Goal: Task Accomplishment & Management: Use online tool/utility

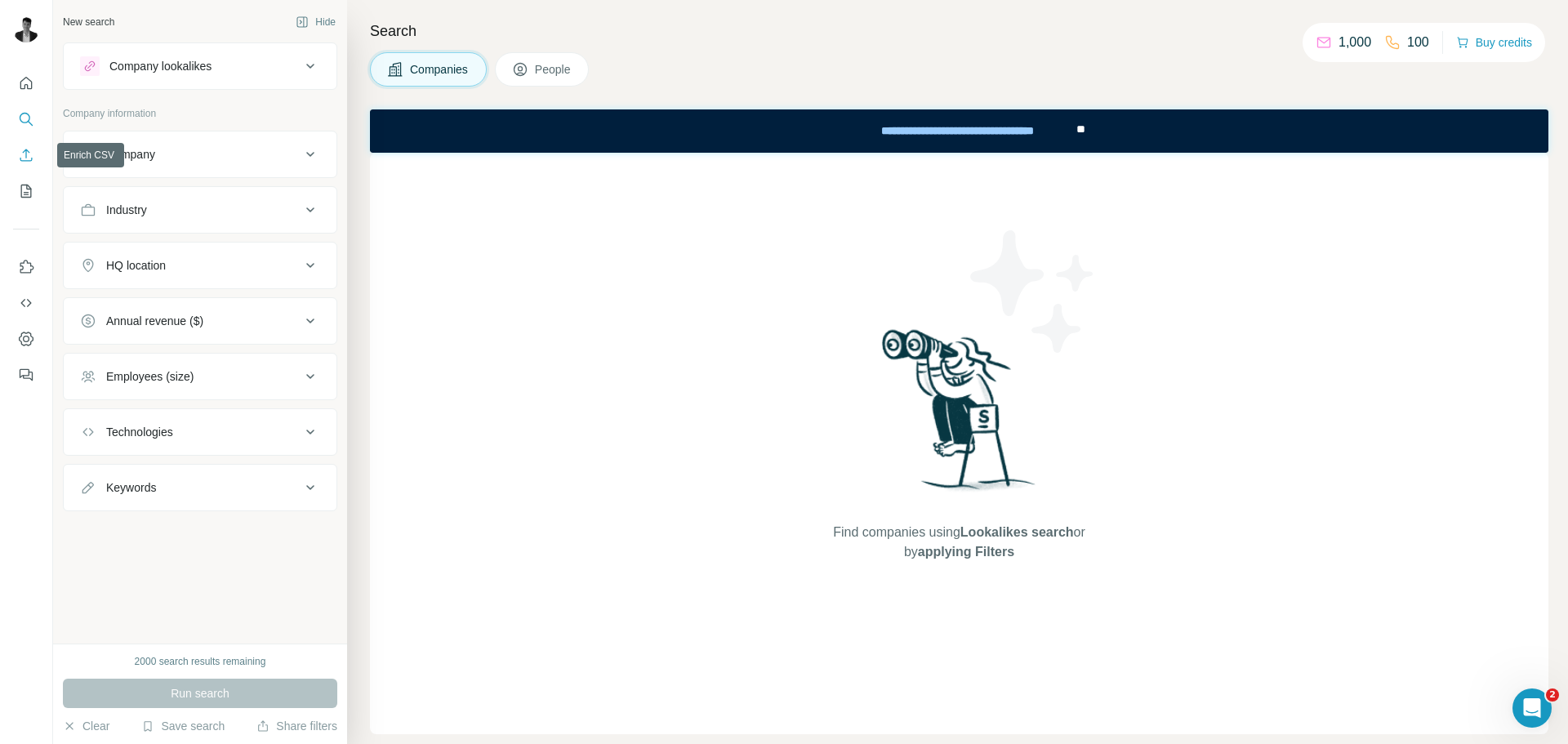
click at [30, 150] on icon "Enrich CSV" at bounding box center [25, 155] width 16 height 16
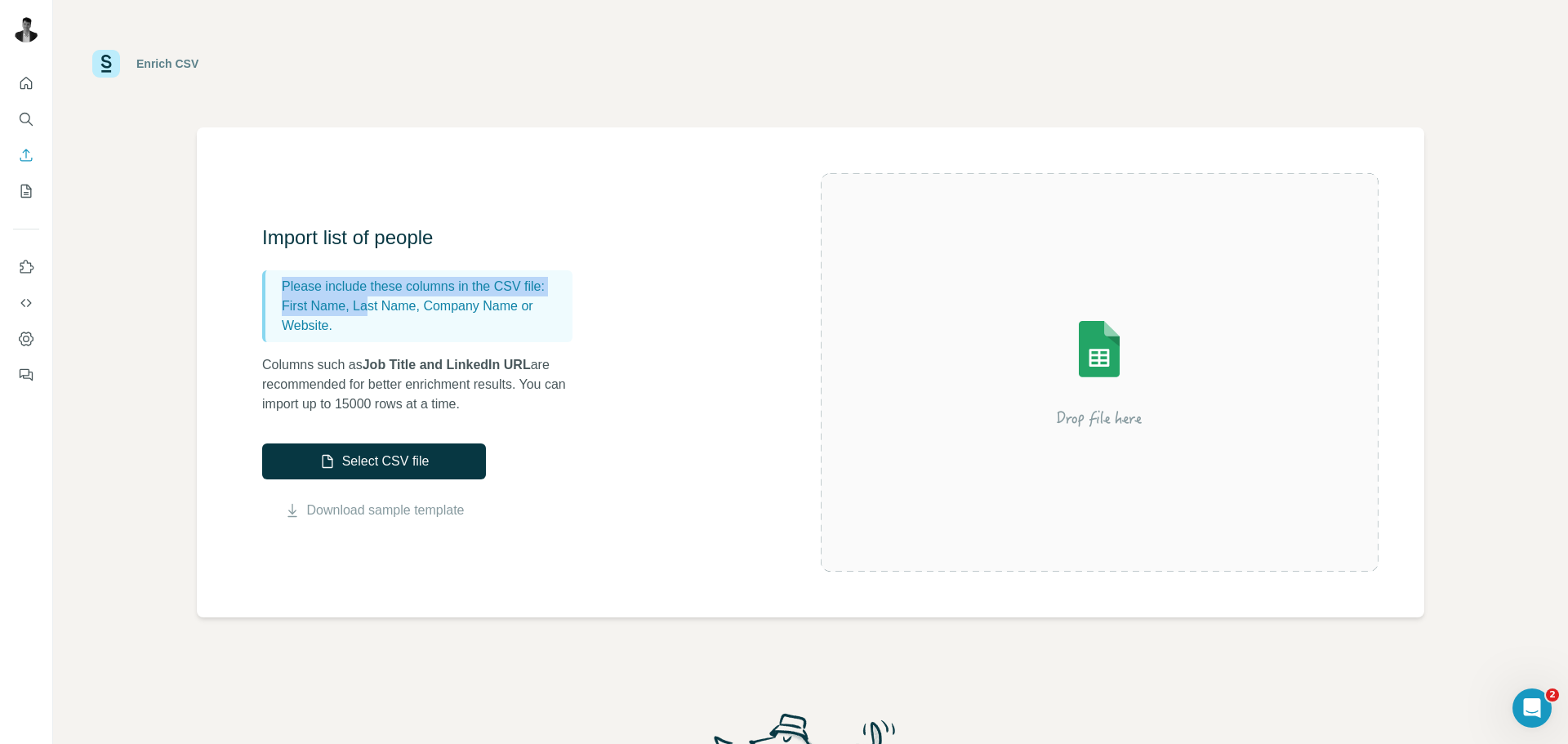
drag, startPoint x: 277, startPoint y: 280, endPoint x: 371, endPoint y: 303, distance: 96.8
click at [371, 303] on div "Please include these columns in the CSV file: First Name, Last Name, Company Na…" at bounding box center [417, 306] width 311 height 72
click at [378, 305] on p "First Name, Last Name, Company Name or Website." at bounding box center [424, 316] width 284 height 39
drag, startPoint x: 281, startPoint y: 306, endPoint x: 467, endPoint y: 323, distance: 186.8
click at [467, 323] on div "Please include these columns in the CSV file: First Name, Last Name, Company Na…" at bounding box center [417, 306] width 311 height 72
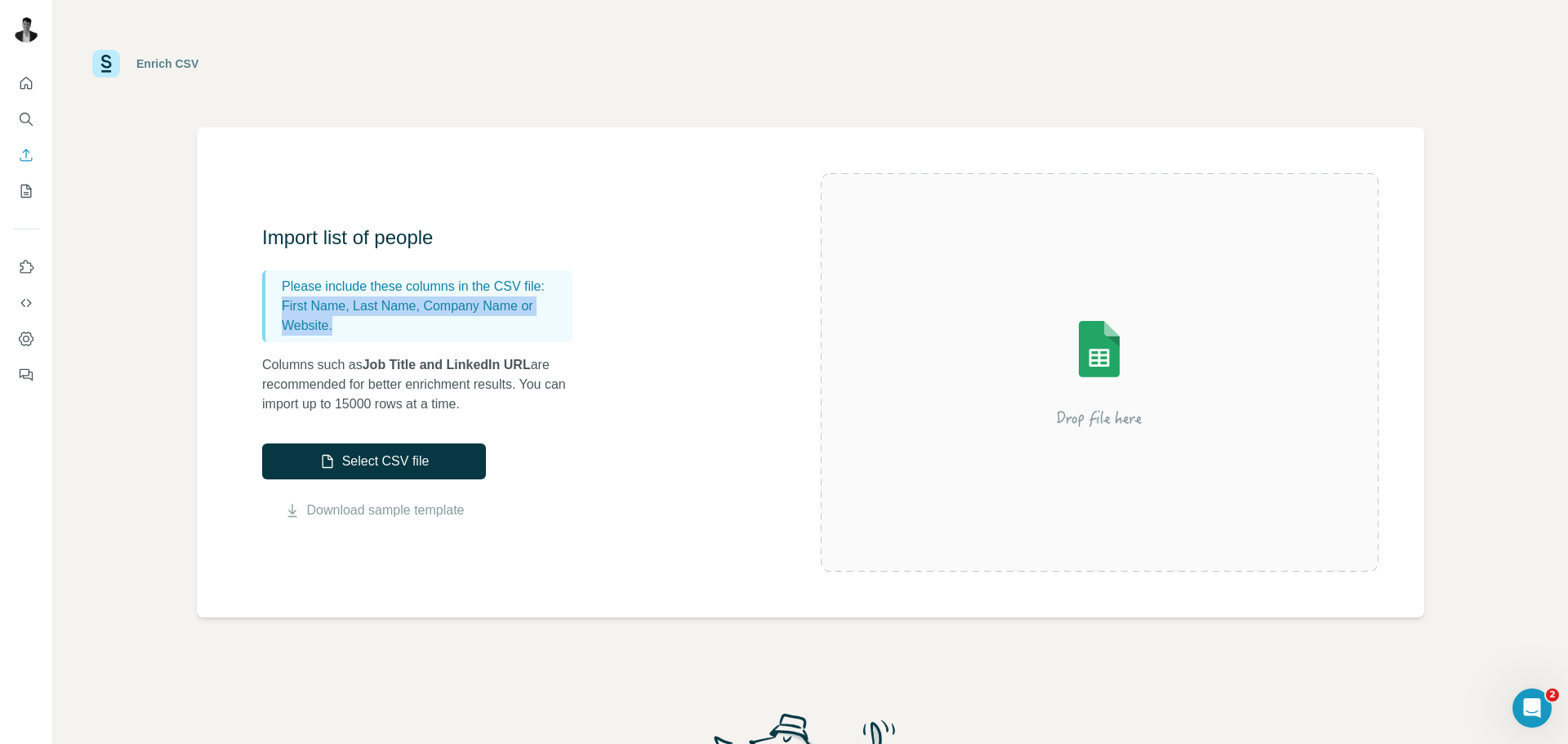
click at [359, 329] on p "First Name, Last Name, Company Name or Website." at bounding box center [424, 316] width 284 height 39
click at [29, 74] on button "Quick start" at bounding box center [25, 83] width 26 height 30
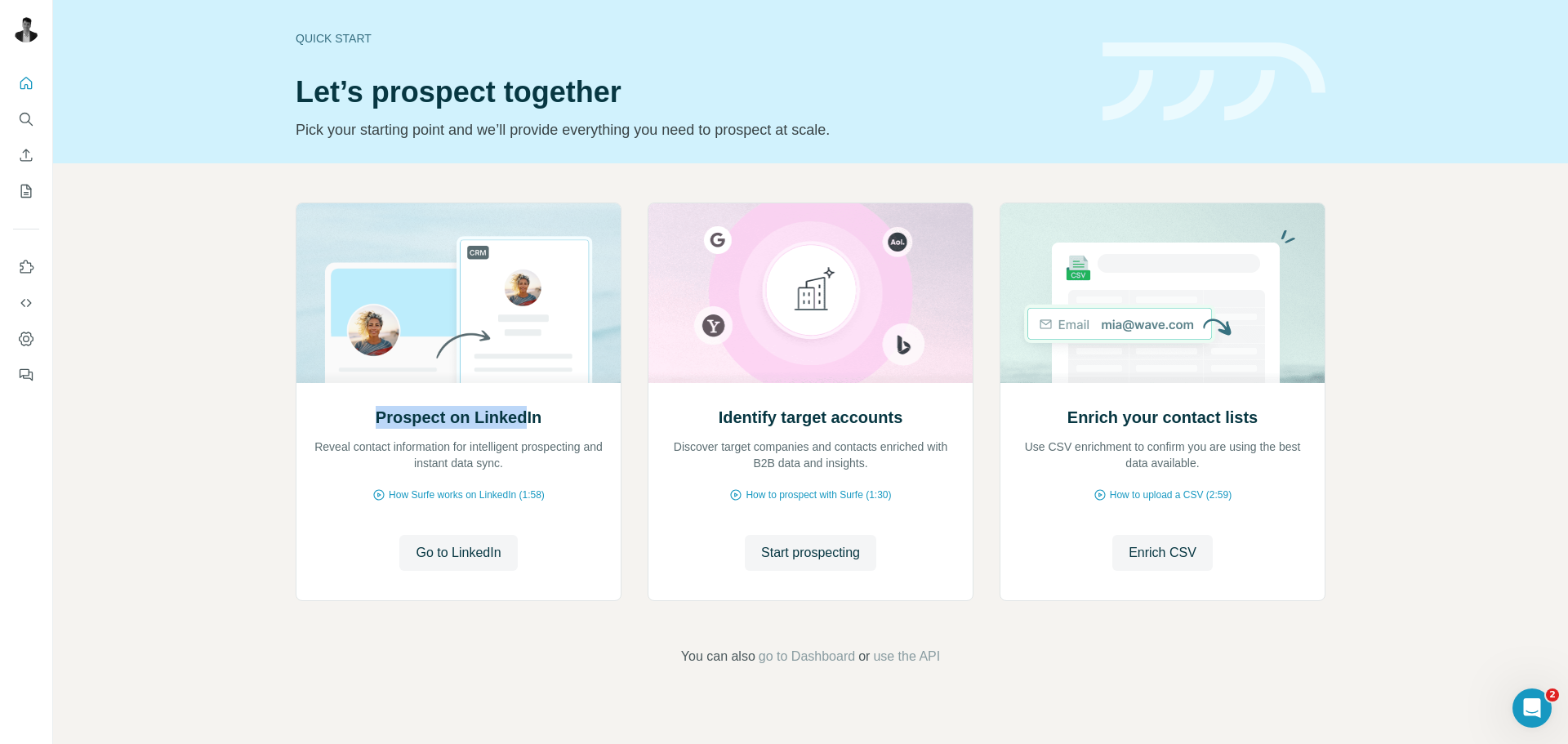
drag, startPoint x: 379, startPoint y: 416, endPoint x: 636, endPoint y: 427, distance: 257.2
click at [527, 427] on h2 "Prospect on LinkedIn" at bounding box center [459, 417] width 166 height 23
drag, startPoint x: 776, startPoint y: 428, endPoint x: 934, endPoint y: 429, distance: 158.0
click at [885, 430] on div "Identify target accounts Discover target companies and contacts enriched with B…" at bounding box center [810, 491] width 324 height 218
click at [1057, 414] on div "Enrich your contact lists Use CSV enrichment to confirm you are using the best …" at bounding box center [1162, 438] width 291 height 65
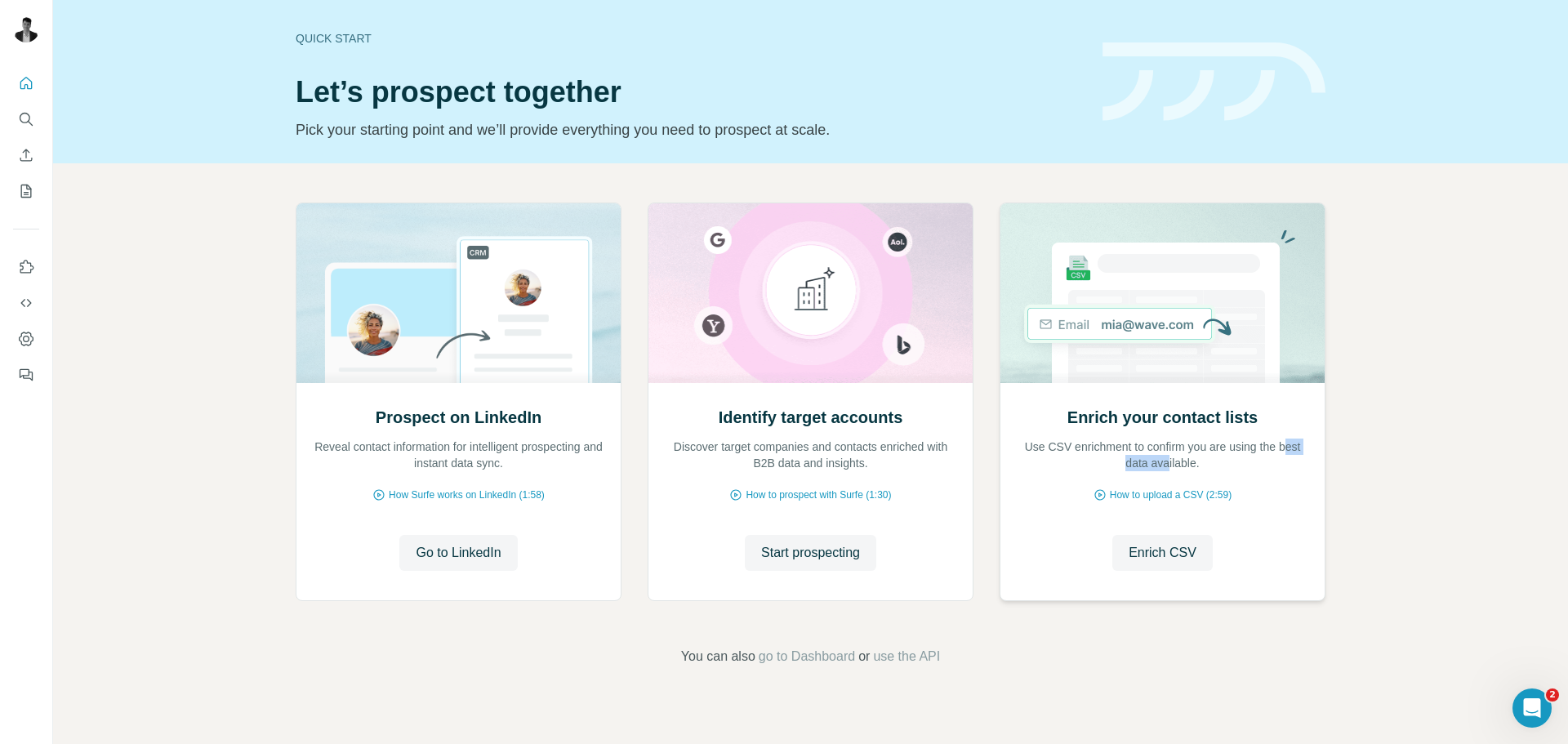
drag, startPoint x: 1124, startPoint y: 465, endPoint x: 1188, endPoint y: 464, distance: 64.0
click at [1185, 464] on p "Use CSV enrichment to confirm you are using the best data available." at bounding box center [1162, 455] width 291 height 33
click at [1190, 464] on p "Use CSV enrichment to confirm you are using the best data available." at bounding box center [1162, 455] width 291 height 33
drag, startPoint x: 676, startPoint y: 653, endPoint x: 748, endPoint y: 664, distance: 72.8
click at [748, 659] on span "You can also" at bounding box center [719, 656] width 75 height 19
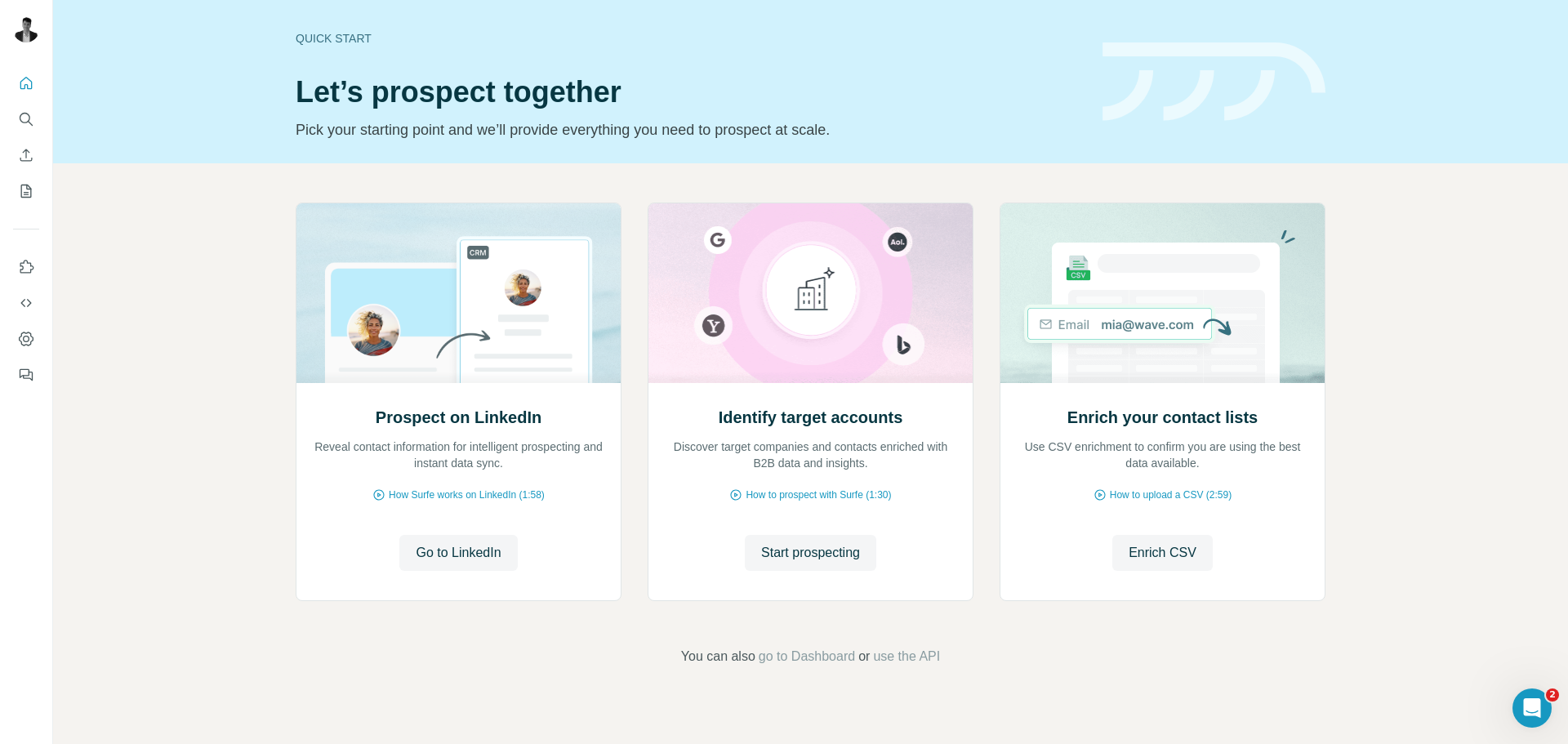
click at [832, 690] on div "Prospect on LinkedIn Reveal contact information for intelligent prospecting and…" at bounding box center [811, 434] width 1516 height 543
click at [829, 659] on span "go to Dashboard" at bounding box center [807, 656] width 97 height 19
click at [24, 193] on icon "My lists" at bounding box center [28, 190] width 8 height 11
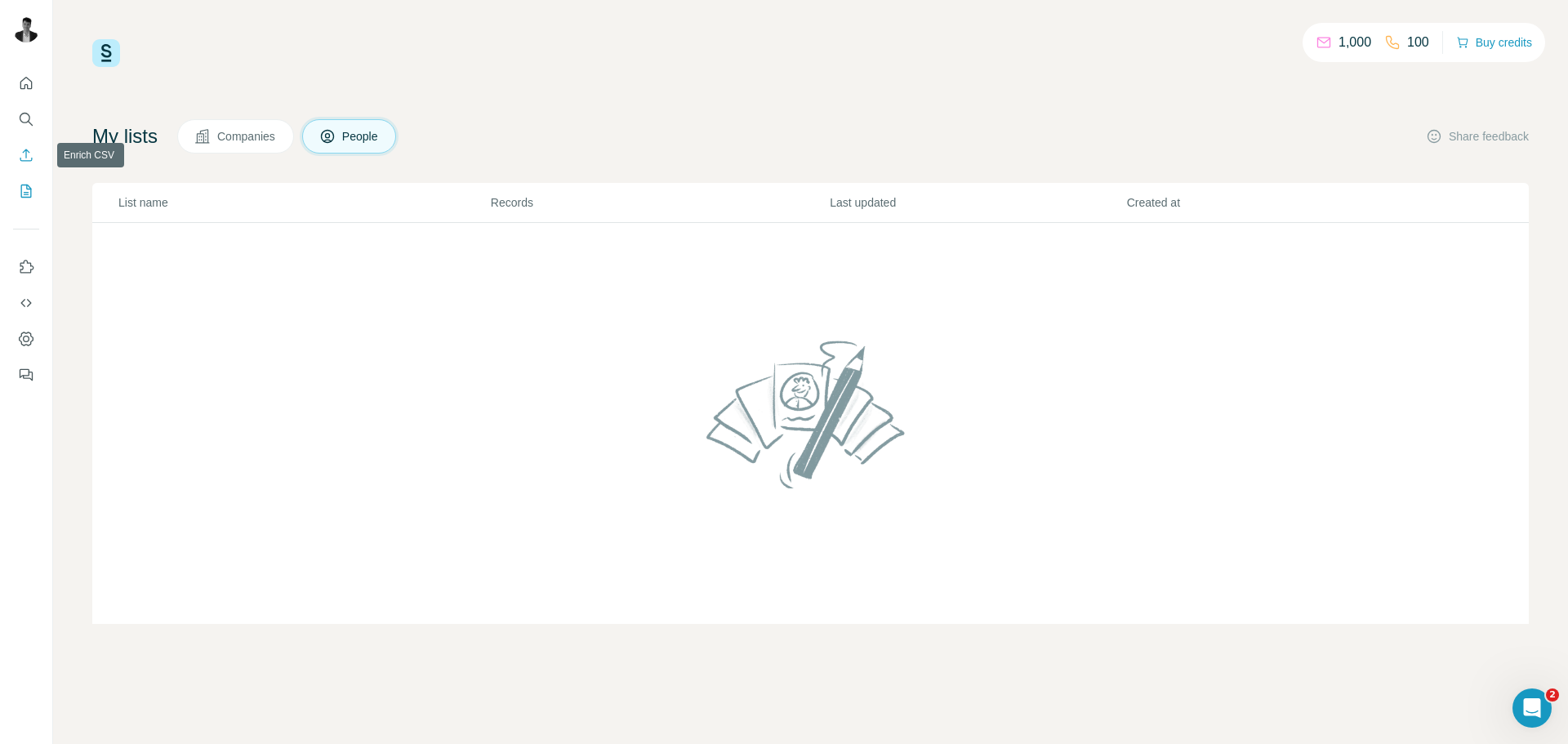
click at [26, 162] on icon "Enrich CSV" at bounding box center [25, 155] width 16 height 16
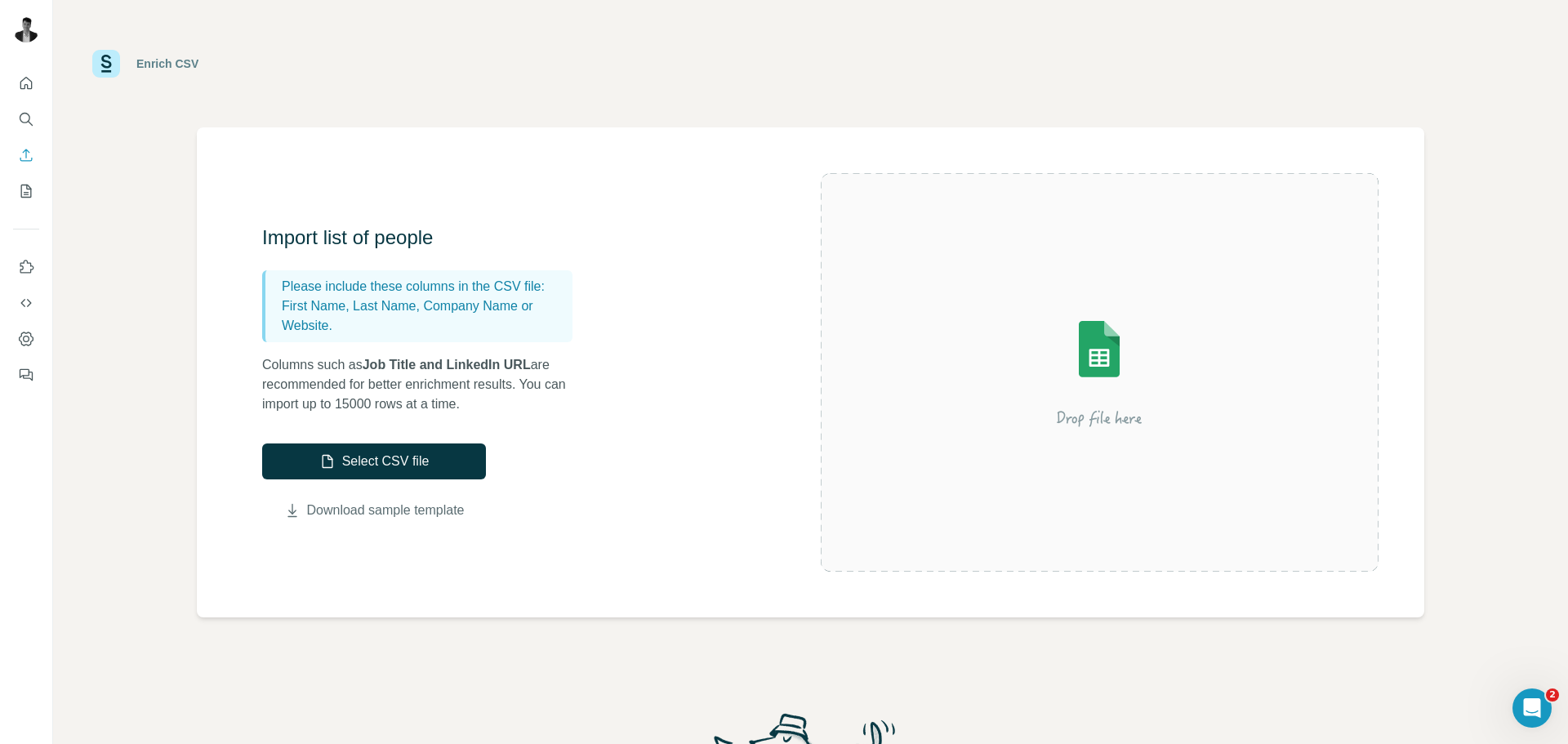
click at [356, 511] on link "Download sample template" at bounding box center [386, 510] width 157 height 19
click at [28, 192] on icon "My lists" at bounding box center [28, 190] width 8 height 11
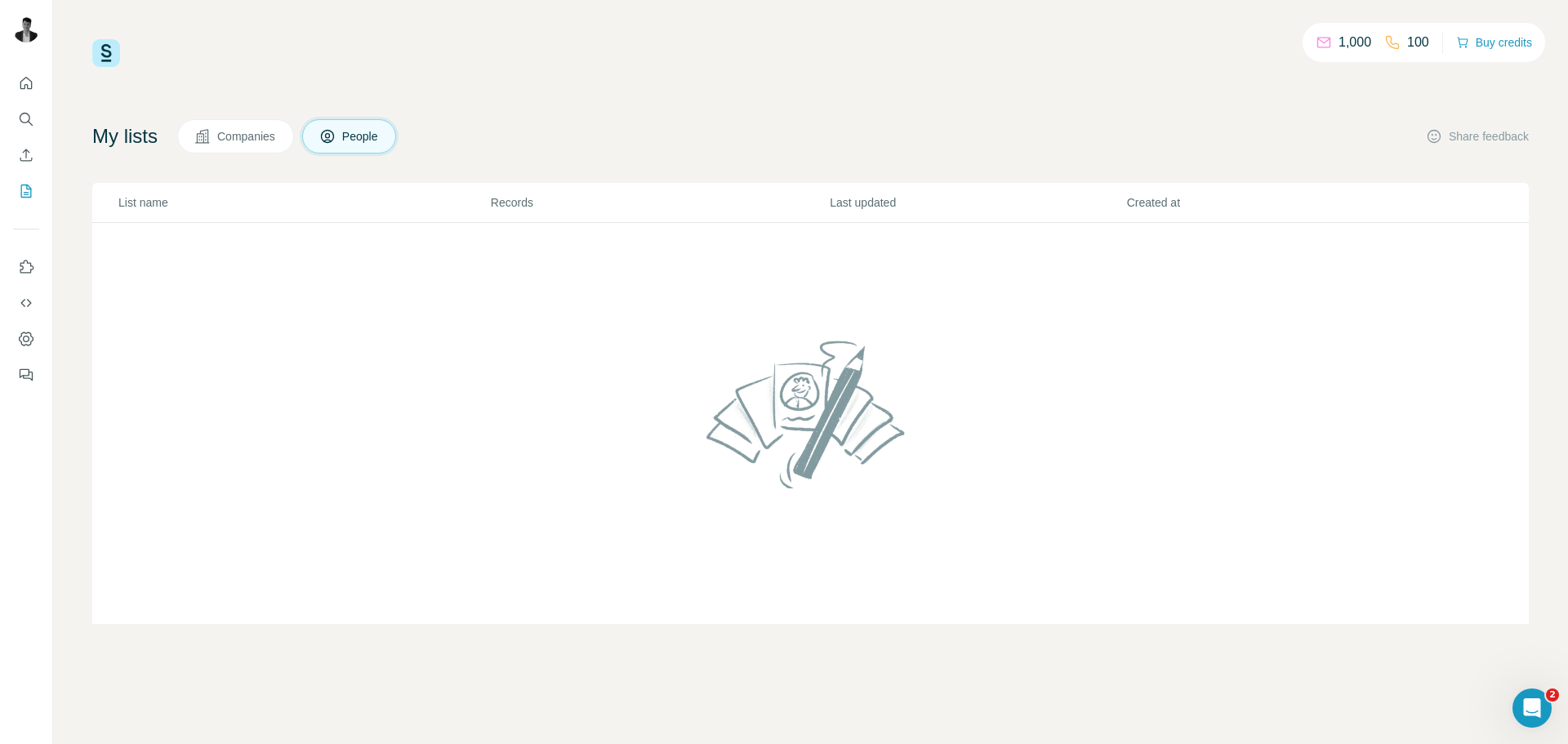
click at [251, 140] on span "Companies" at bounding box center [247, 135] width 59 height 16
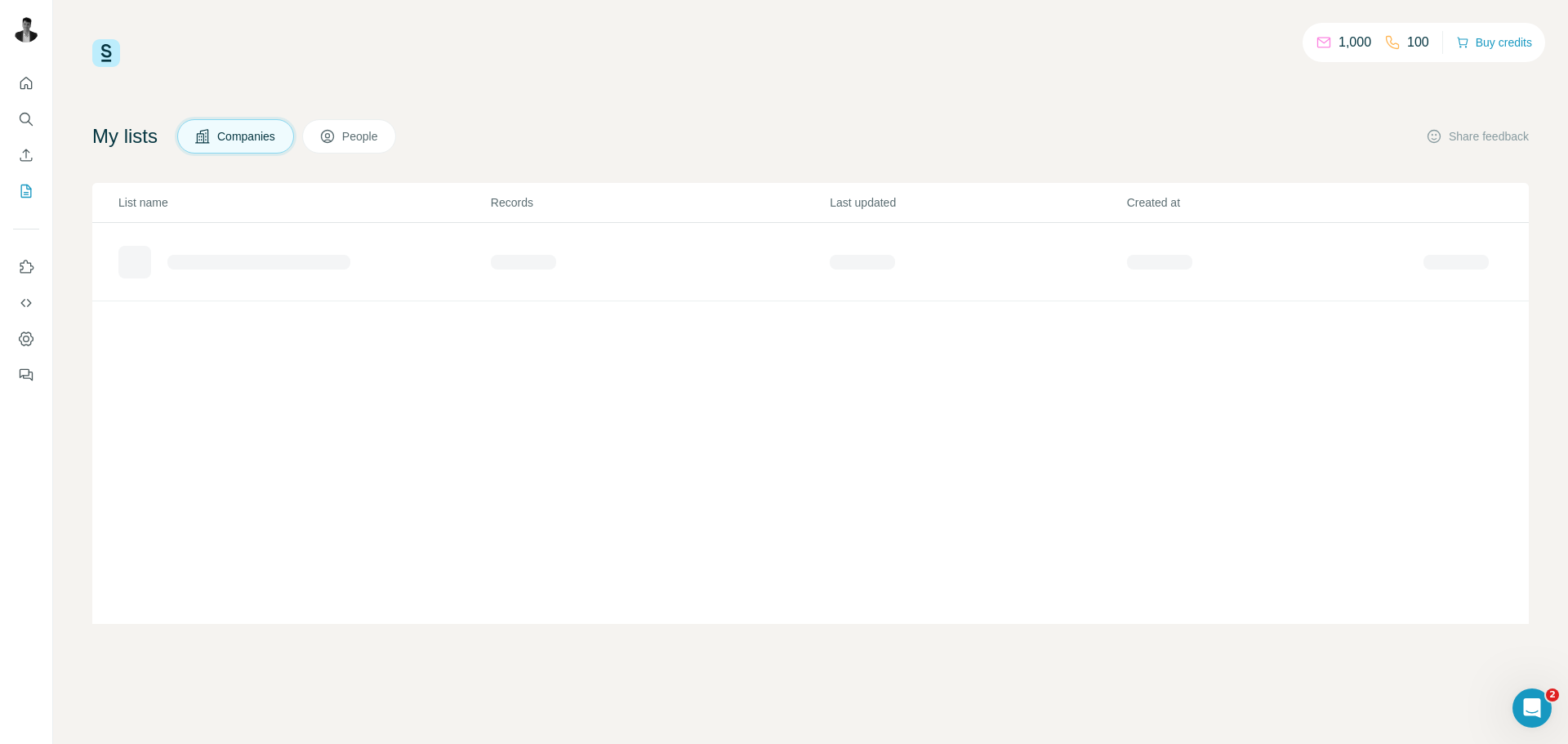
click at [352, 145] on button "People" at bounding box center [350, 136] width 95 height 35
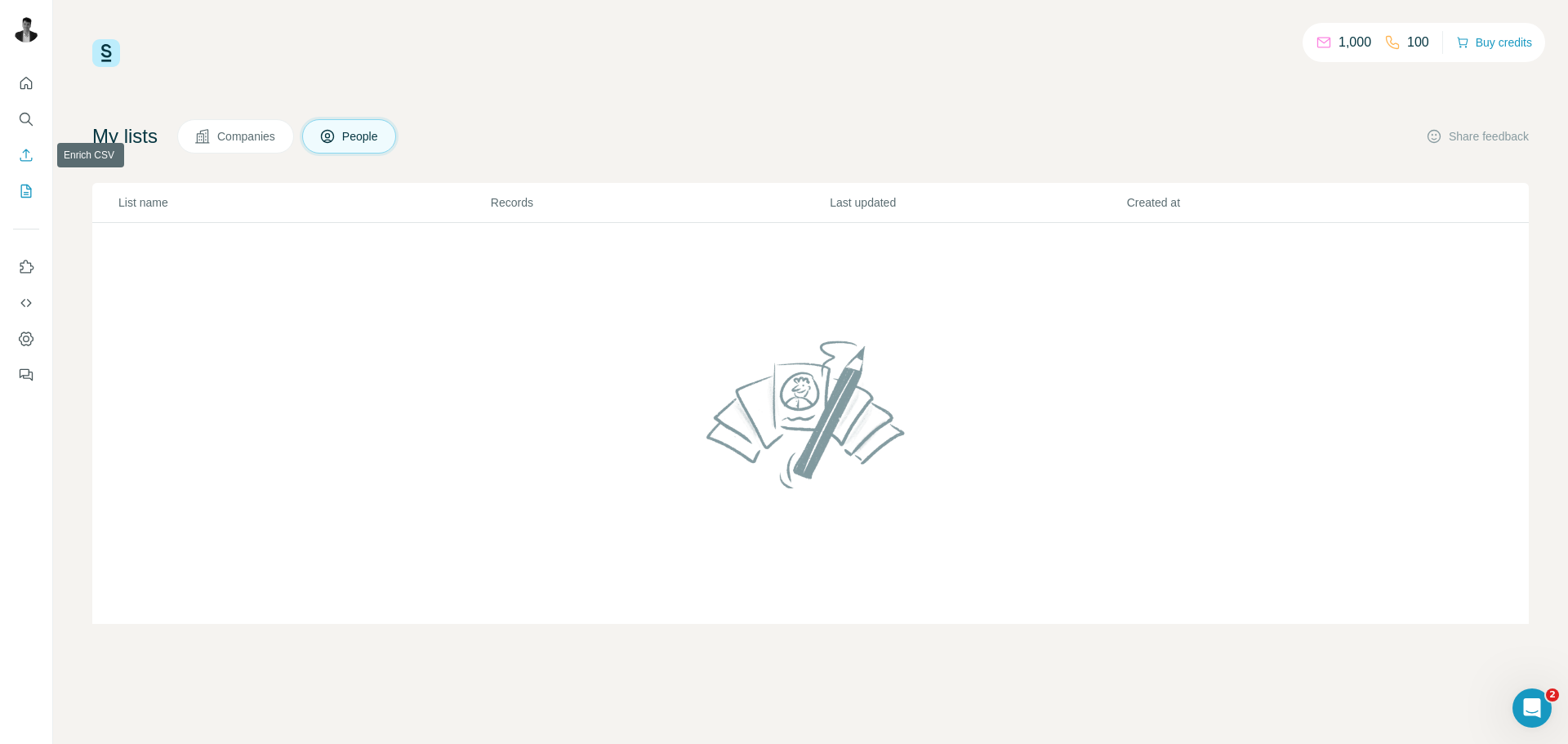
click at [30, 152] on icon "Enrich CSV" at bounding box center [26, 155] width 12 height 12
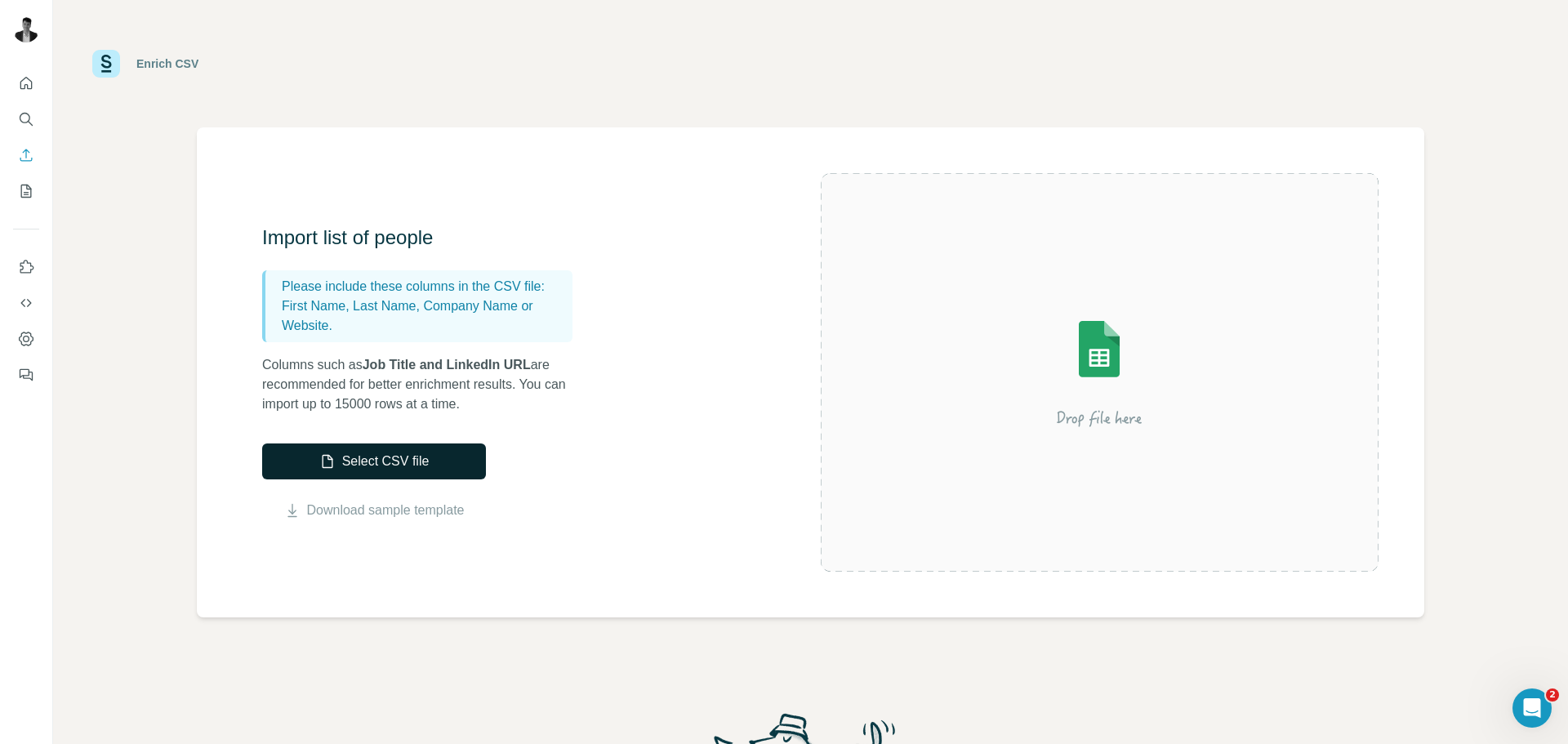
click at [401, 460] on button "Select CSV file" at bounding box center [374, 461] width 224 height 36
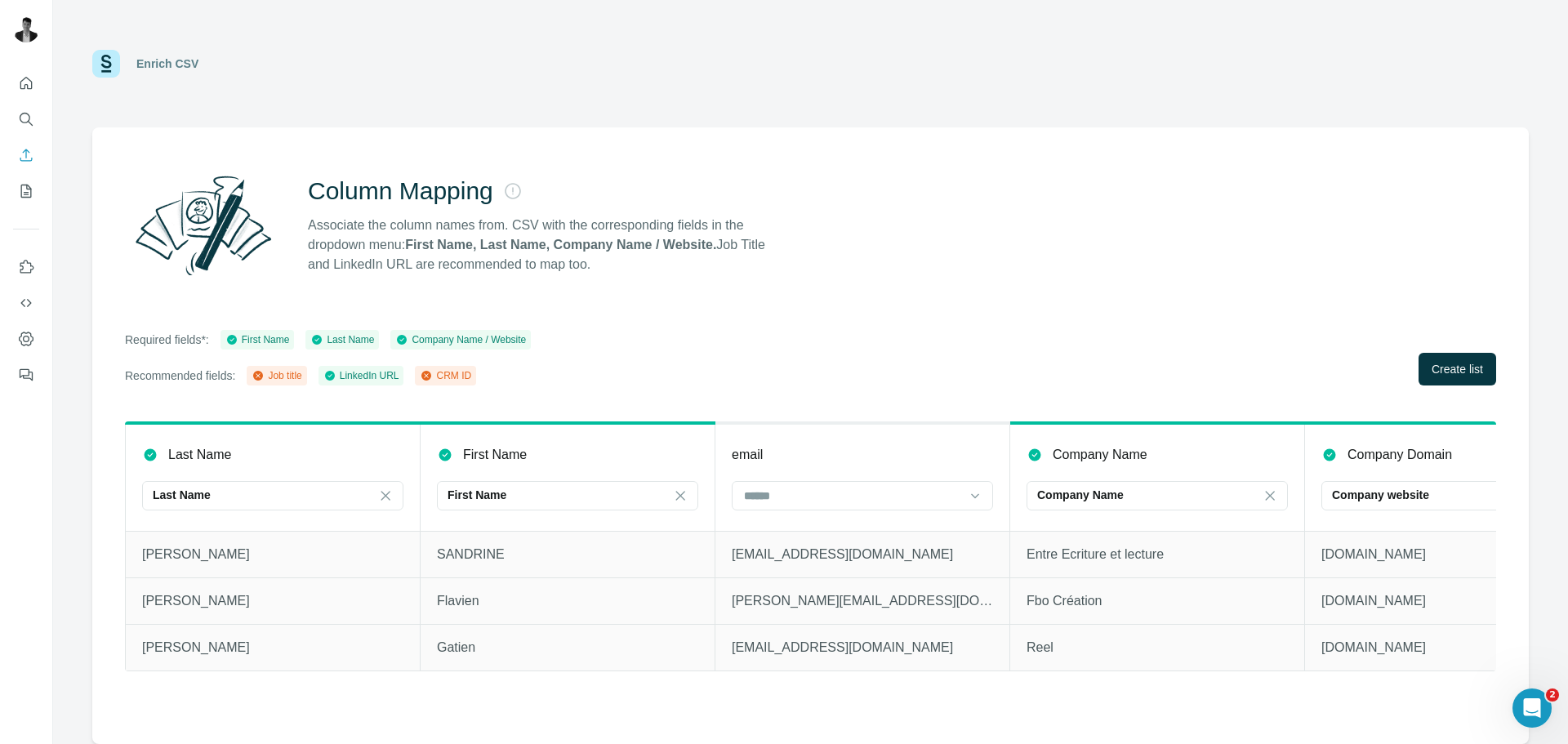
drag, startPoint x: 265, startPoint y: 378, endPoint x: 351, endPoint y: 383, distance: 86.1
click at [325, 383] on div "Job title LinkedIn URL CRM ID" at bounding box center [361, 375] width 229 height 19
drag, startPoint x: 492, startPoint y: 373, endPoint x: 517, endPoint y: 373, distance: 25.0
click at [513, 373] on div "Recommended fields: Job title LinkedIn URL CRM ID" at bounding box center [329, 375] width 406 height 19
click at [517, 373] on div "Recommended fields: Job title LinkedIn URL CRM ID" at bounding box center [329, 375] width 406 height 19
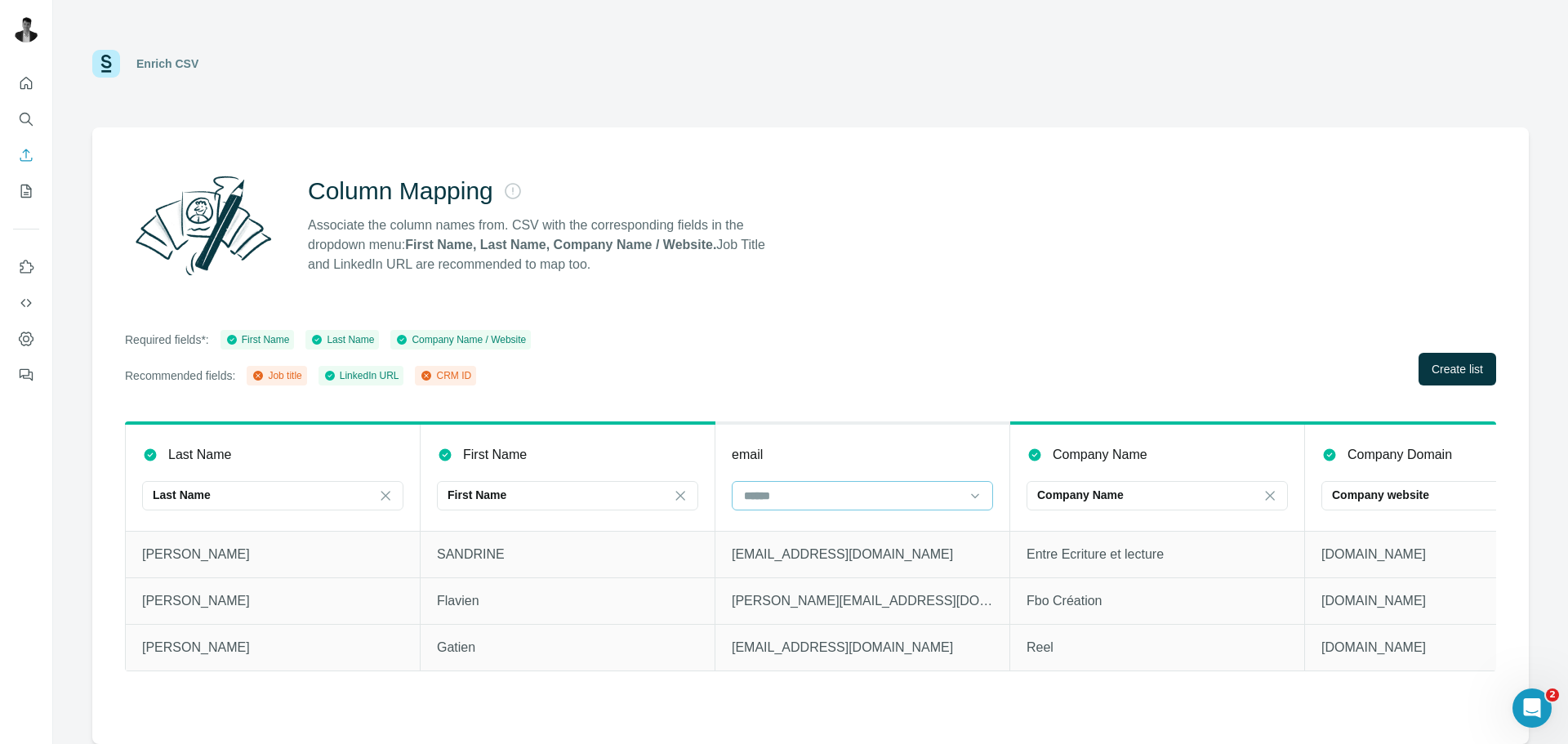
click at [761, 487] on input at bounding box center [853, 495] width 220 height 18
click at [778, 450] on div "email" at bounding box center [862, 455] width 262 height 19
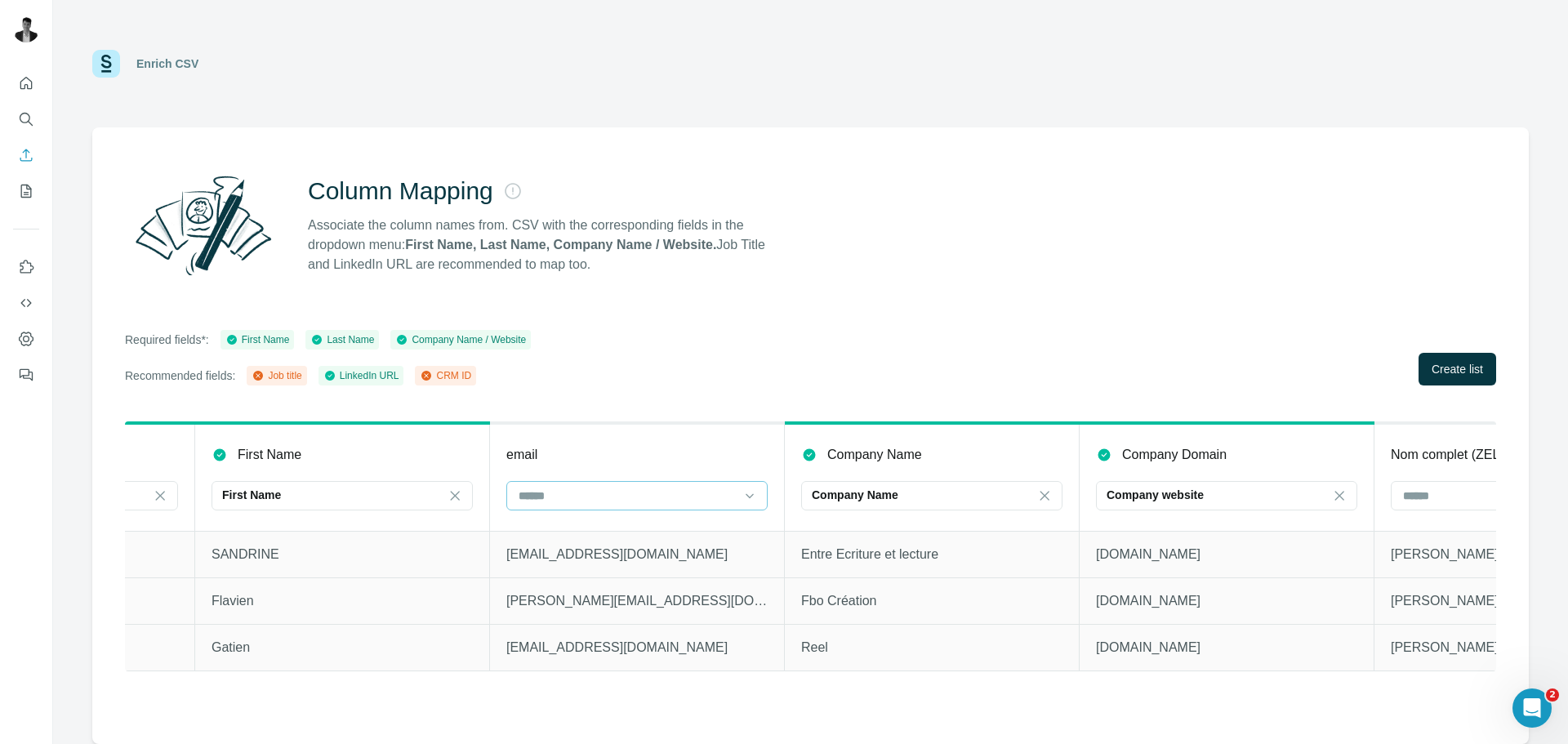
click at [632, 500] on input at bounding box center [627, 495] width 220 height 18
click at [533, 638] on p "[EMAIL_ADDRESS][DOMAIN_NAME]" at bounding box center [637, 648] width 262 height 19
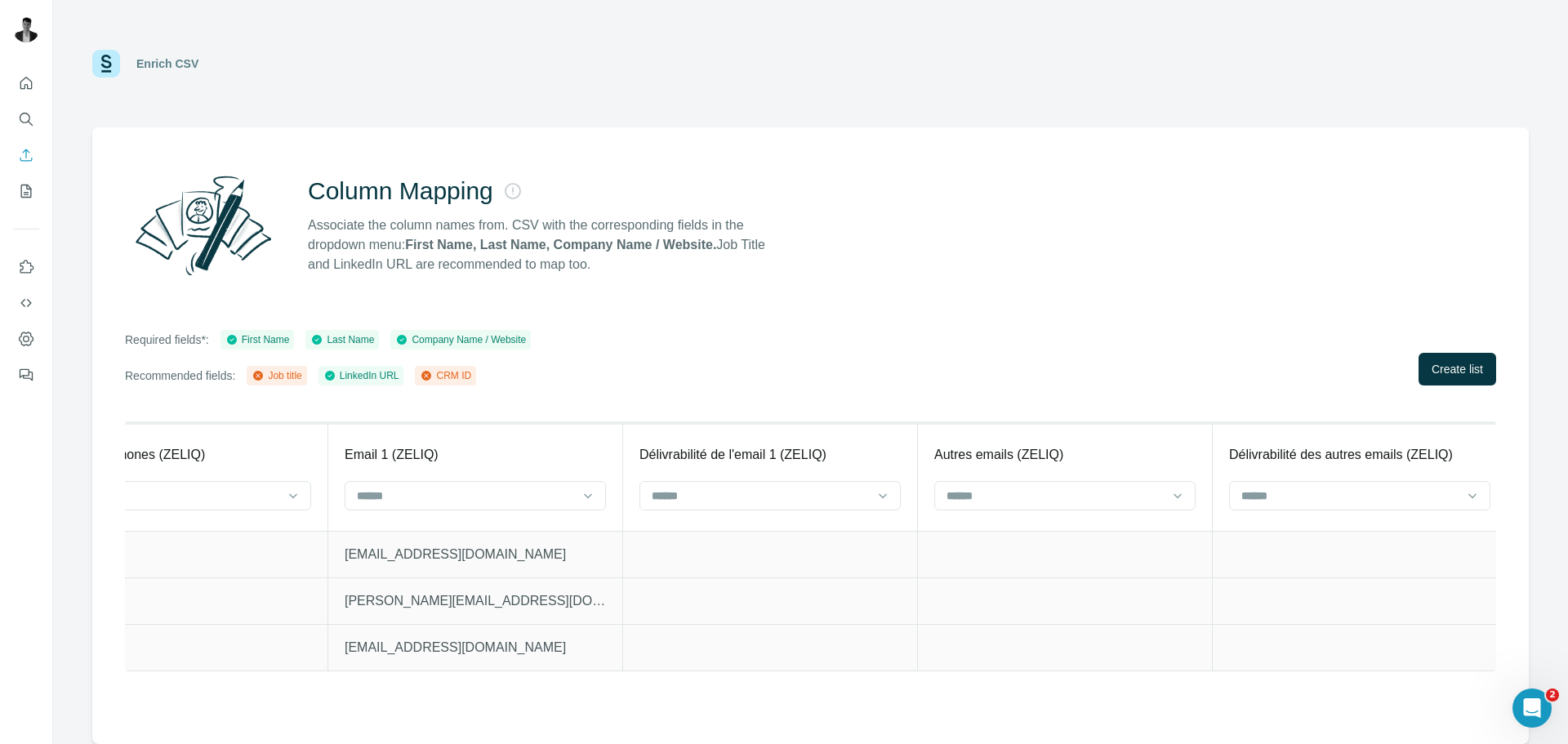
scroll to position [0, 0]
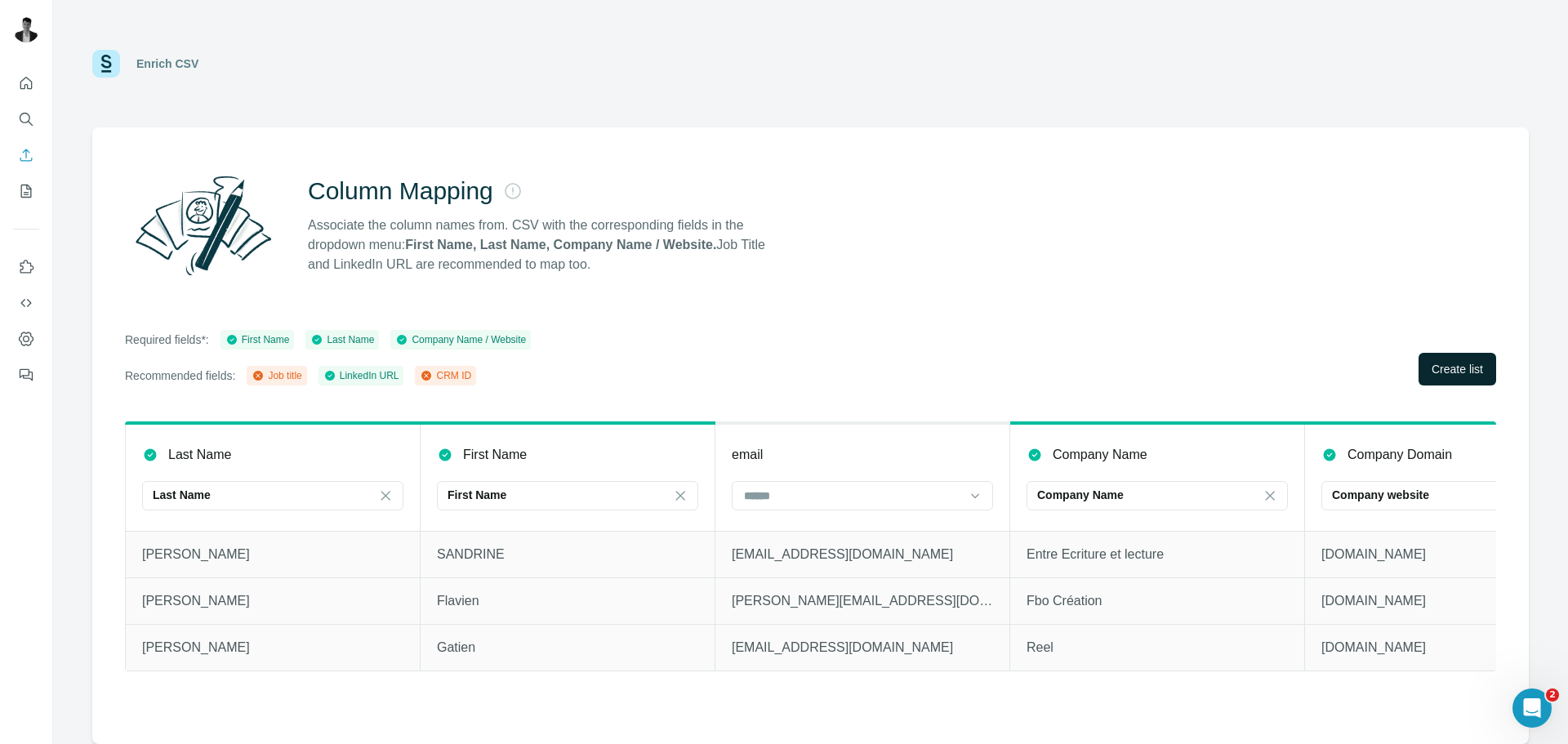
click at [1471, 360] on button "Create list" at bounding box center [1458, 369] width 78 height 33
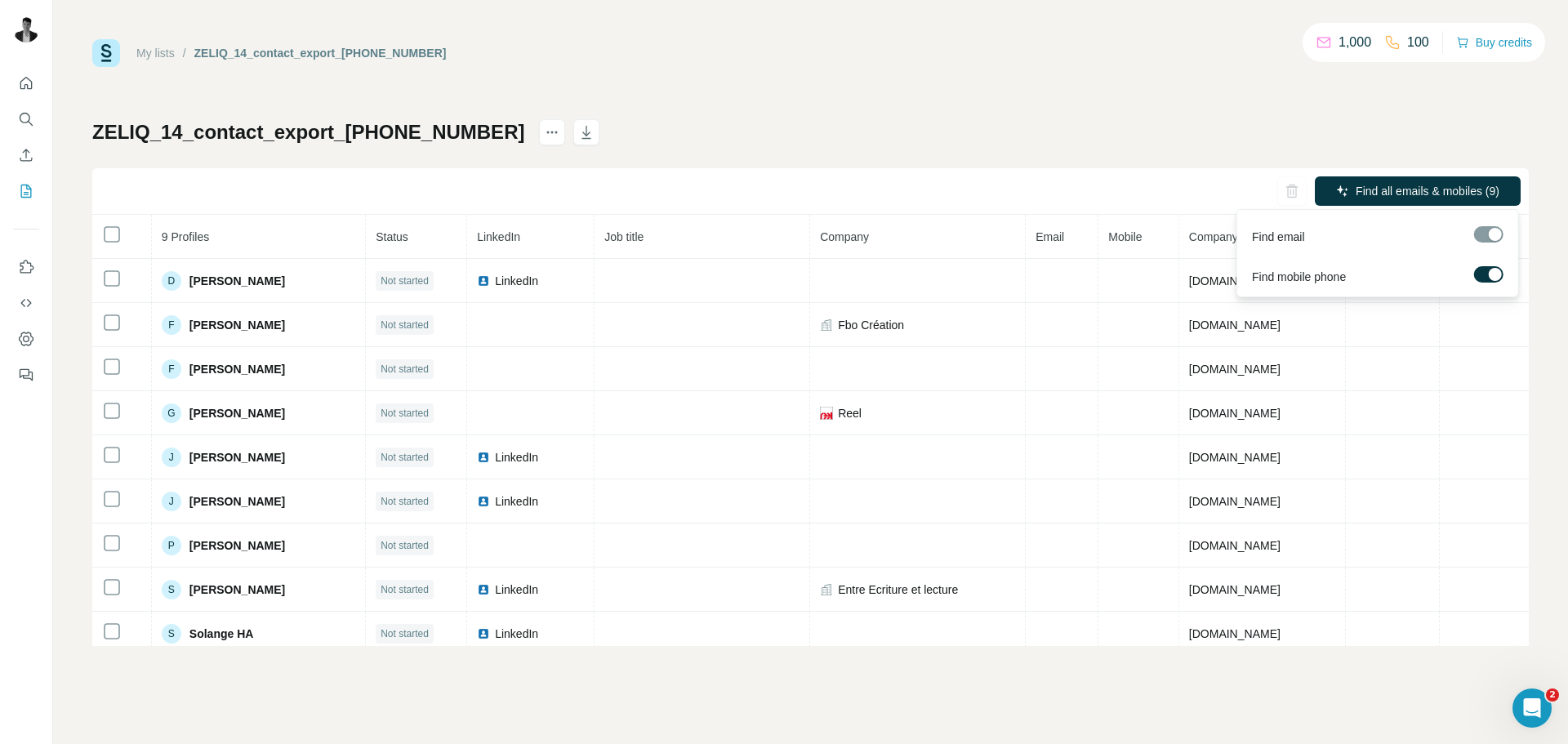
click at [1482, 271] on label at bounding box center [1488, 274] width 30 height 16
click at [1491, 235] on div at bounding box center [1488, 234] width 30 height 16
click at [1489, 269] on label at bounding box center [1488, 274] width 30 height 16
click at [1427, 191] on span "Find all emails & mobiles (9)" at bounding box center [1428, 190] width 144 height 16
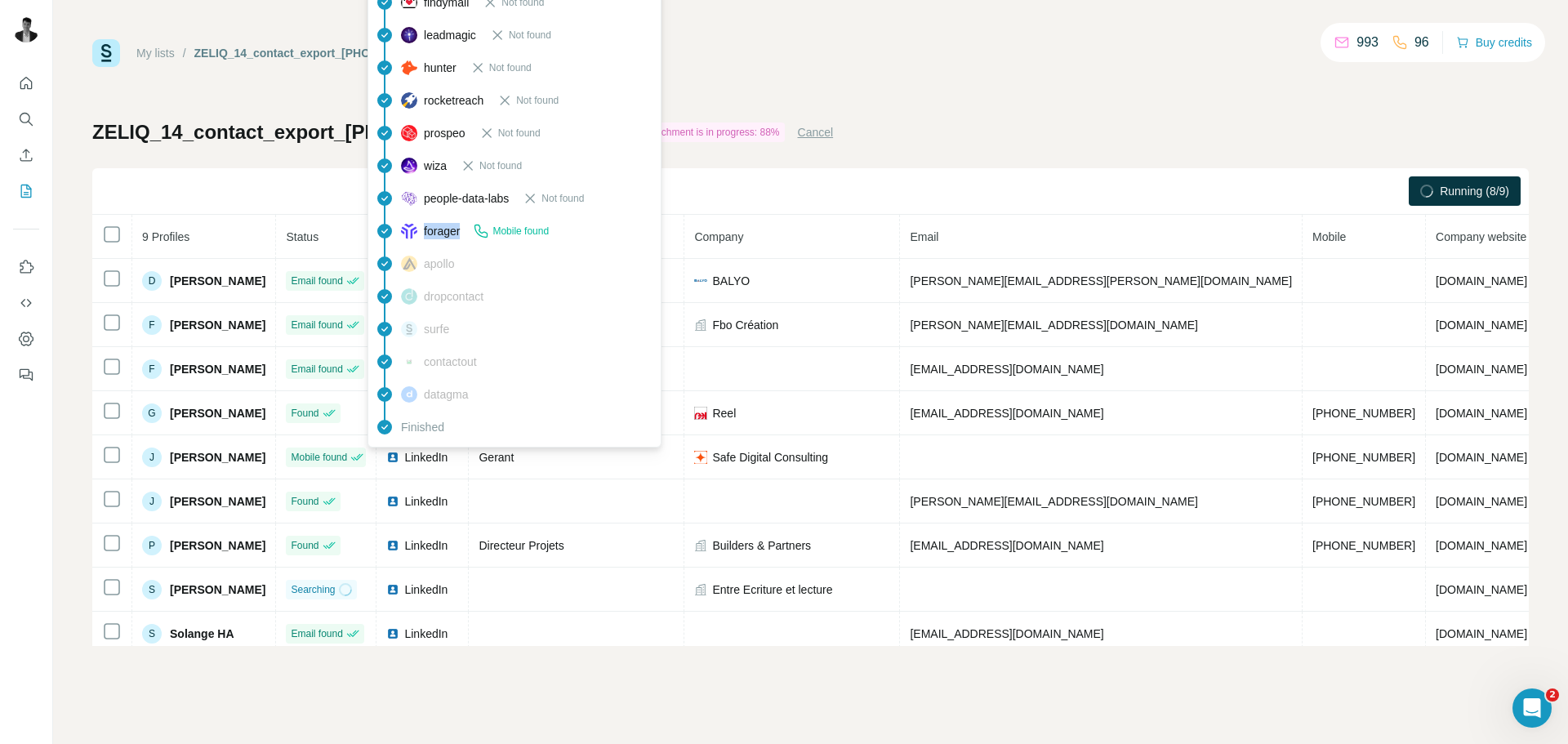
drag, startPoint x: 463, startPoint y: 233, endPoint x: 425, endPoint y: 229, distance: 38.2
click at [425, 229] on span "forager" at bounding box center [442, 230] width 36 height 16
click at [436, 396] on span "datagma" at bounding box center [446, 394] width 44 height 16
drag, startPoint x: 424, startPoint y: 66, endPoint x: 459, endPoint y: 68, distance: 35.1
click at [456, 68] on span "hunter" at bounding box center [440, 67] width 33 height 16
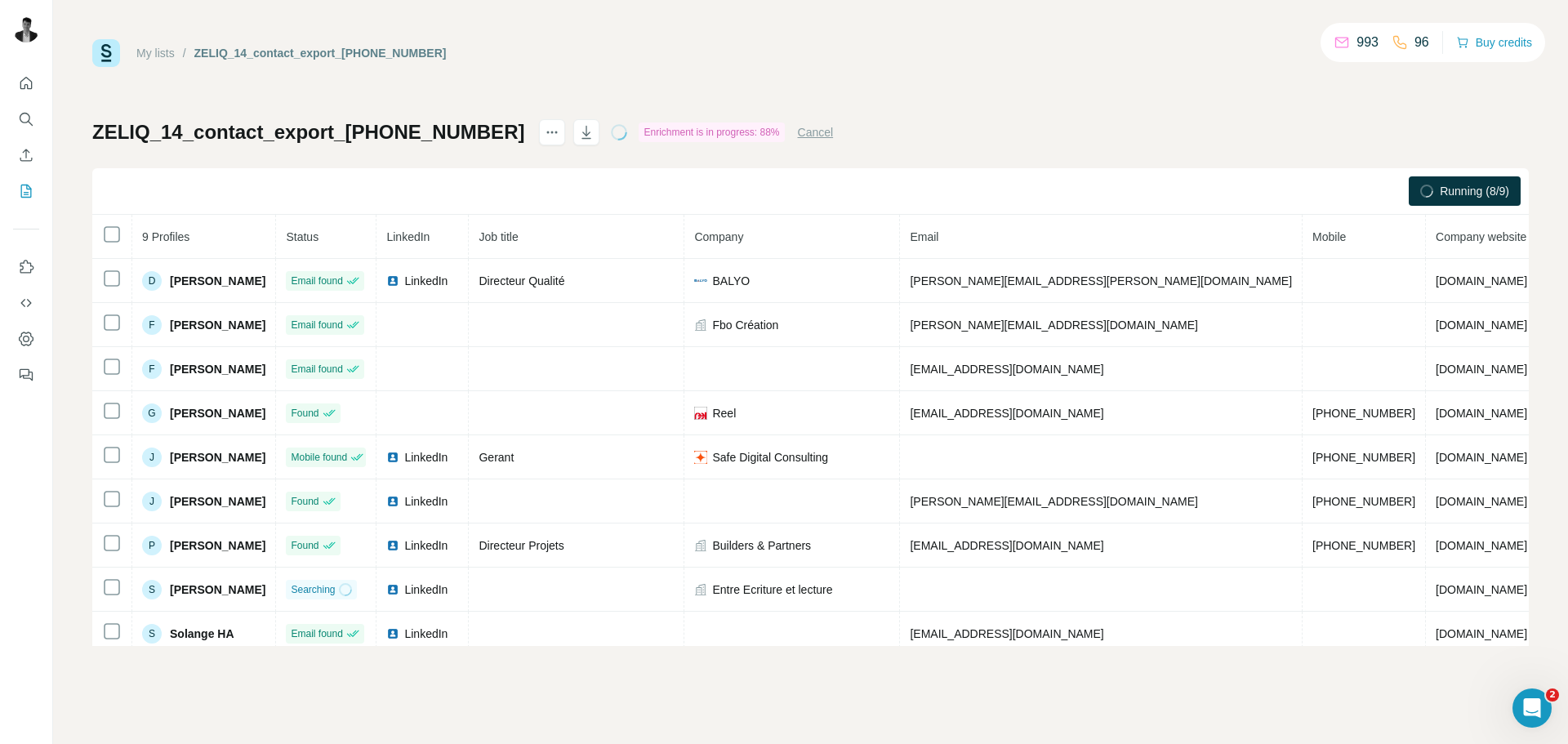
drag, startPoint x: 459, startPoint y: 68, endPoint x: 953, endPoint y: 2, distance: 498.4
click at [443, 58] on div "My lists / ZELIQ_14_contact_export_1759416772840 993 96 Buy credits" at bounding box center [810, 52] width 1437 height 28
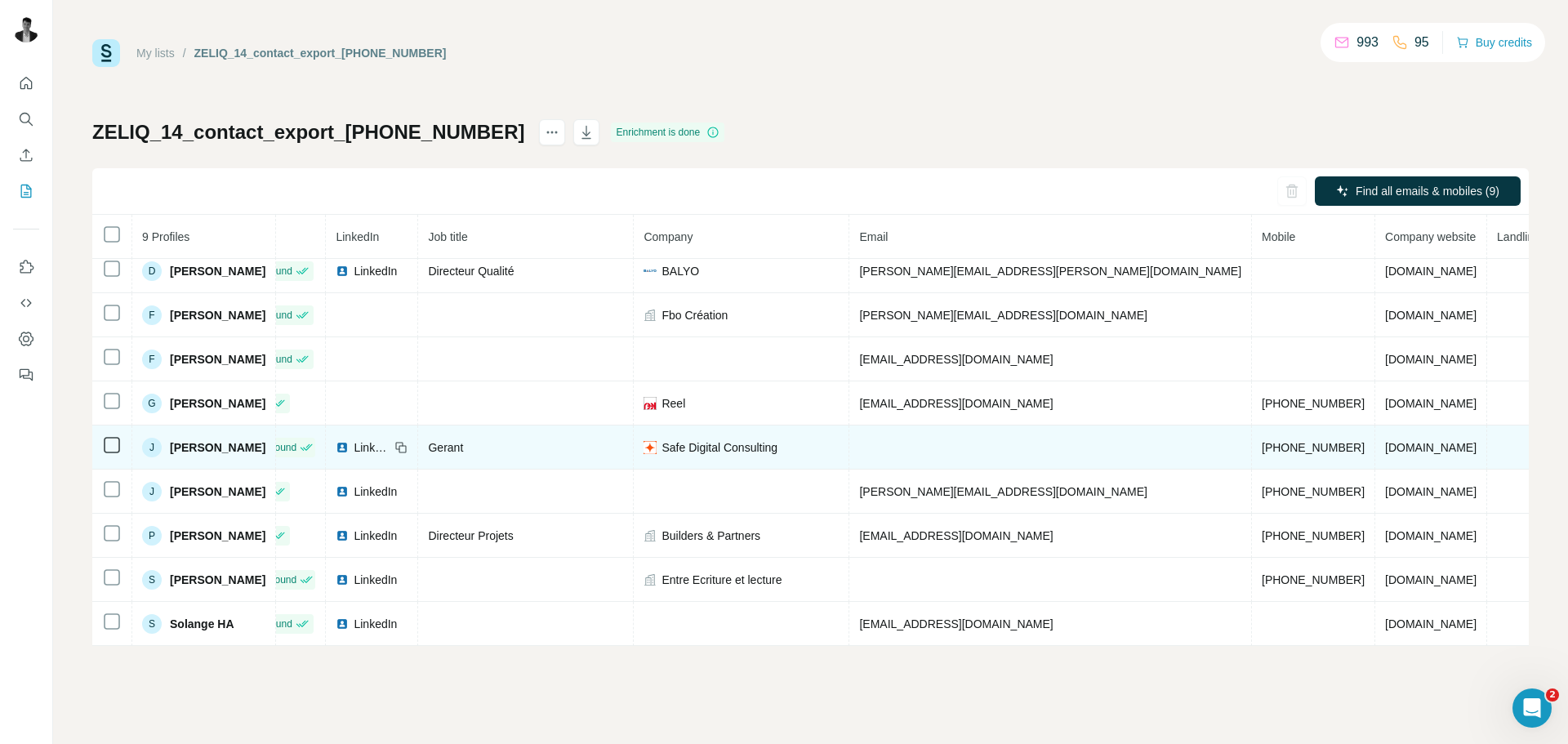
scroll to position [18, 51]
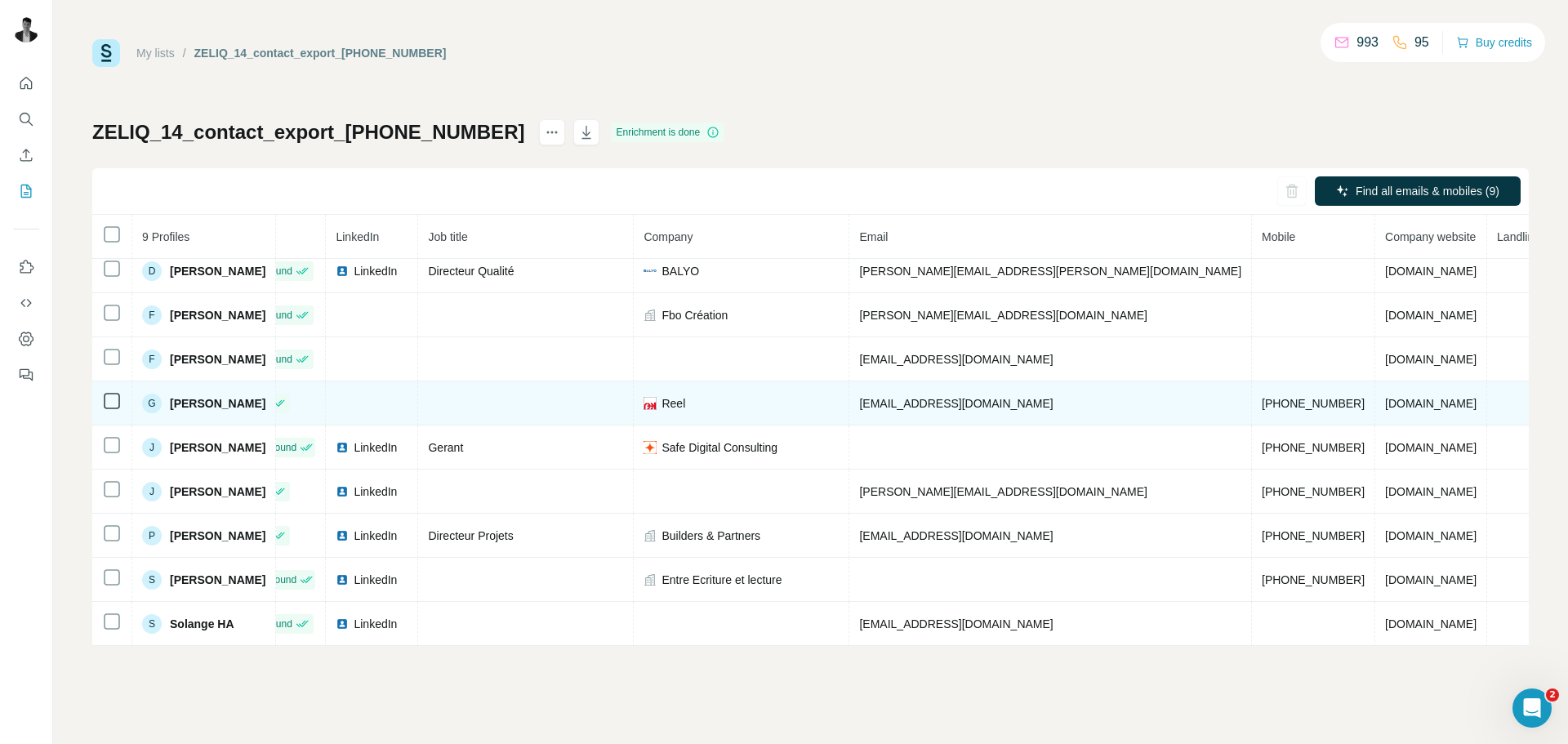
click at [1262, 397] on span "[PHONE_NUMBER]" at bounding box center [1314, 403] width 103 height 13
drag, startPoint x: 1117, startPoint y: 394, endPoint x: 1198, endPoint y: 400, distance: 81.2
click at [1262, 400] on span "[PHONE_NUMBER]" at bounding box center [1314, 403] width 103 height 13
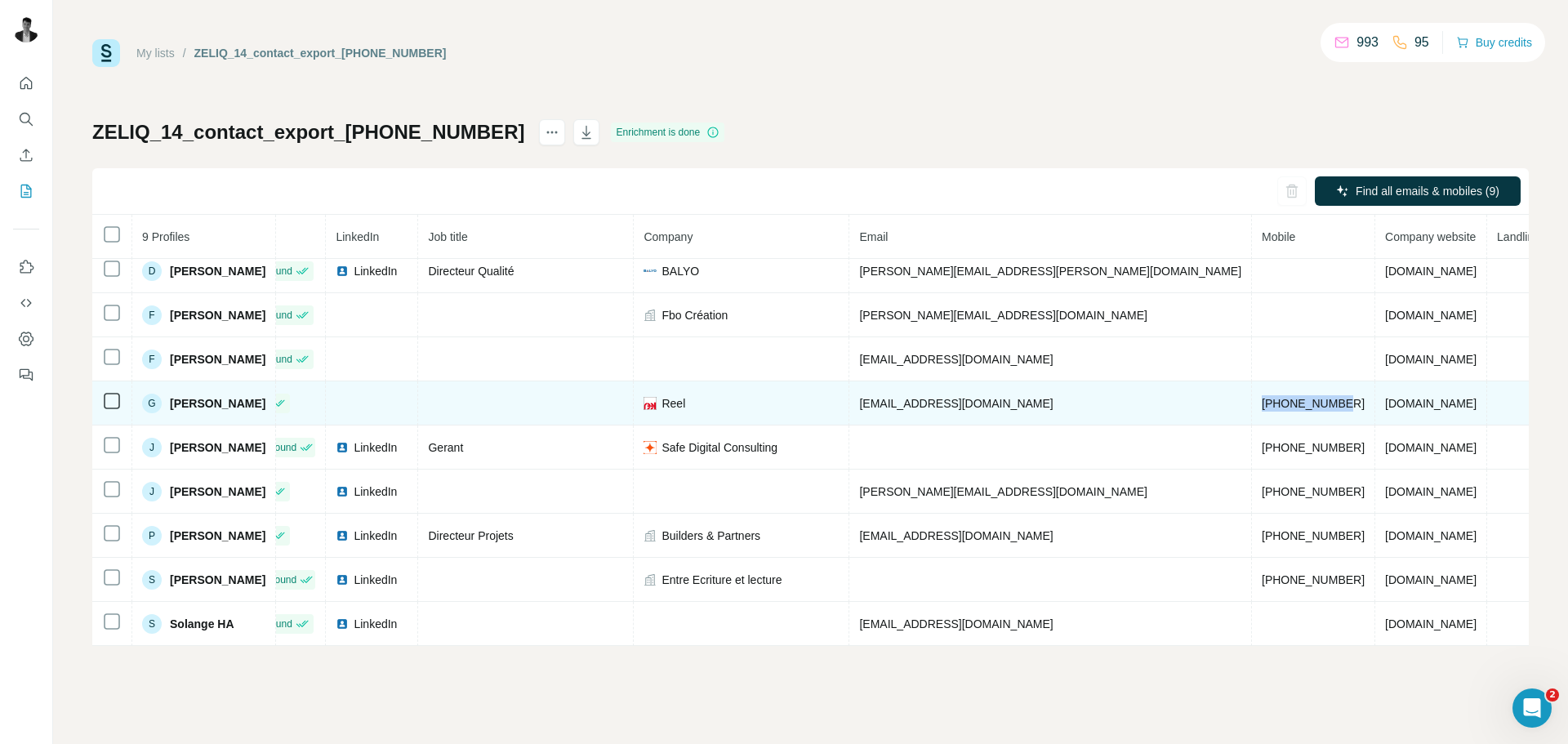
copy span "[PHONE_NUMBER]"
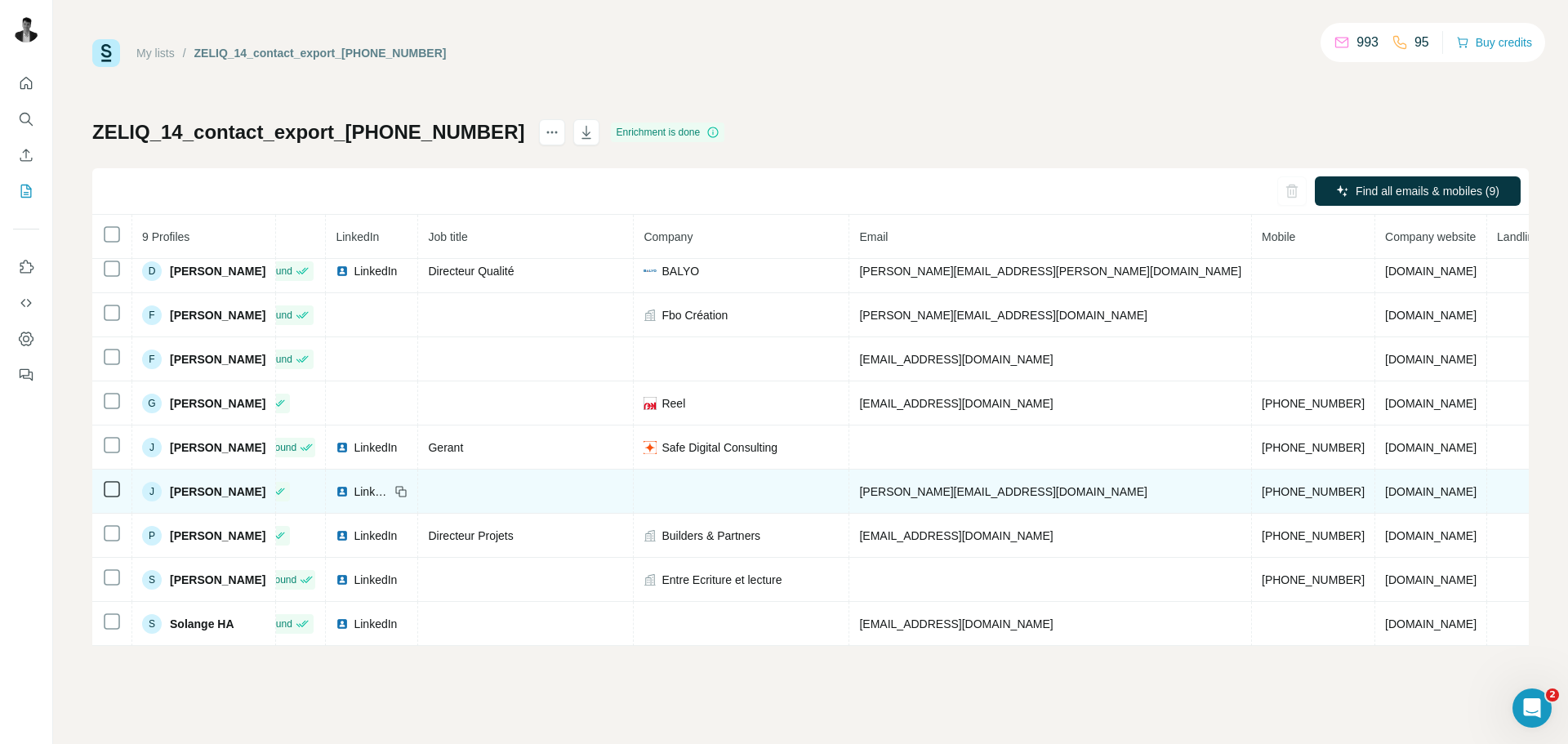
click at [1262, 486] on span "[PHONE_NUMBER]" at bounding box center [1314, 491] width 103 height 13
drag, startPoint x: 1118, startPoint y: 486, endPoint x: 1180, endPoint y: 489, distance: 62.1
click at [1262, 489] on span "[PHONE_NUMBER]" at bounding box center [1314, 491] width 103 height 13
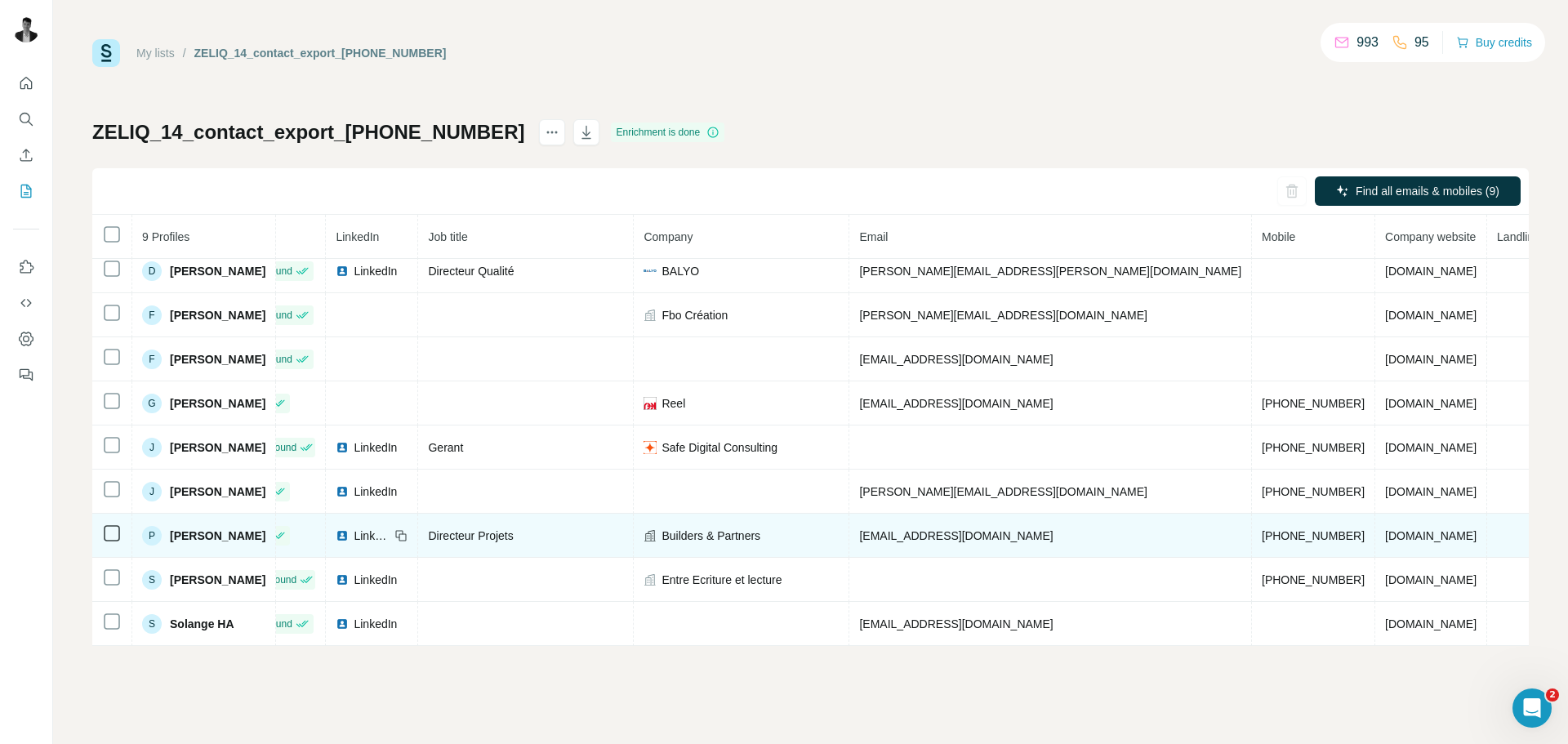
click at [1262, 529] on span "[PHONE_NUMBER]" at bounding box center [1314, 535] width 103 height 13
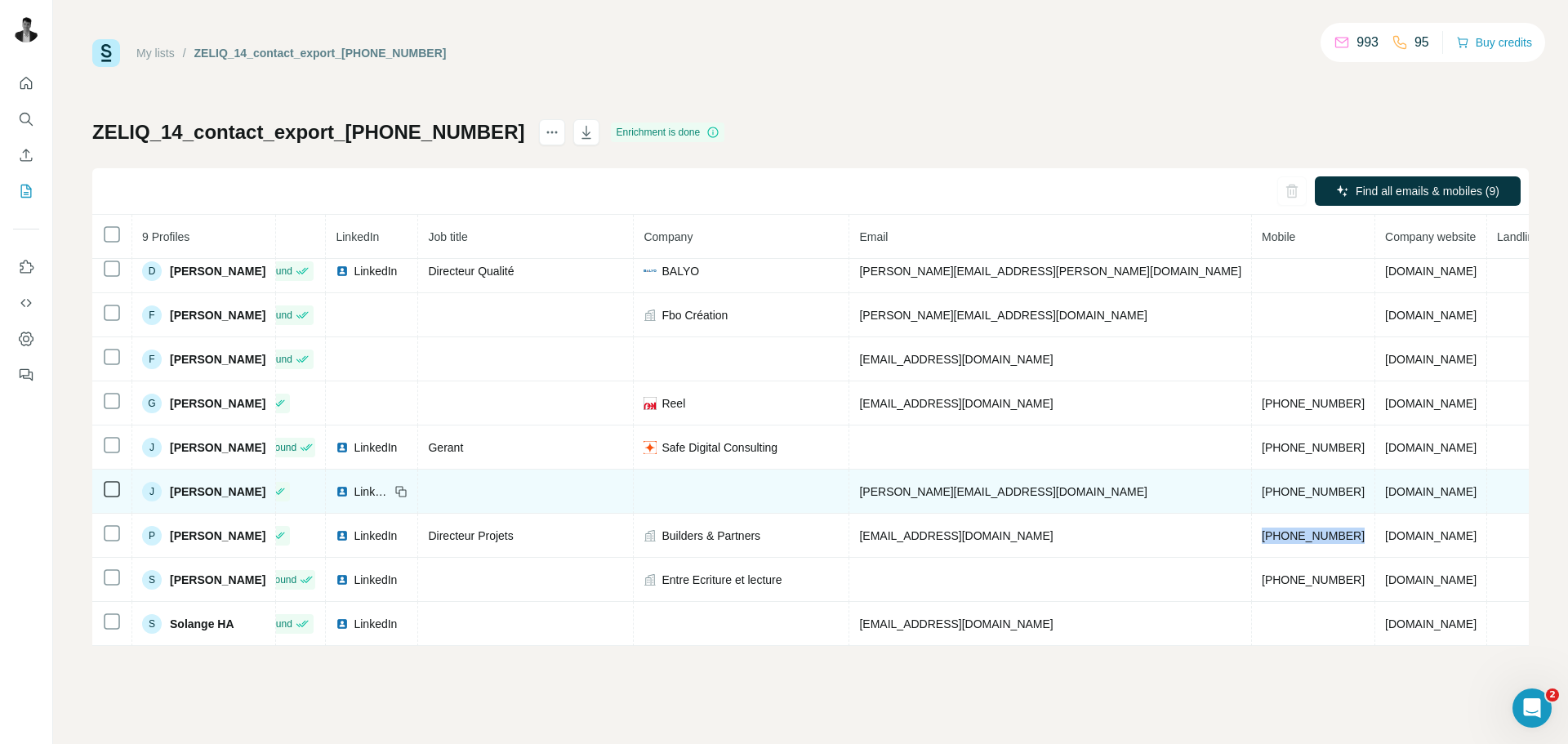
copy span "[PHONE_NUMBER]"
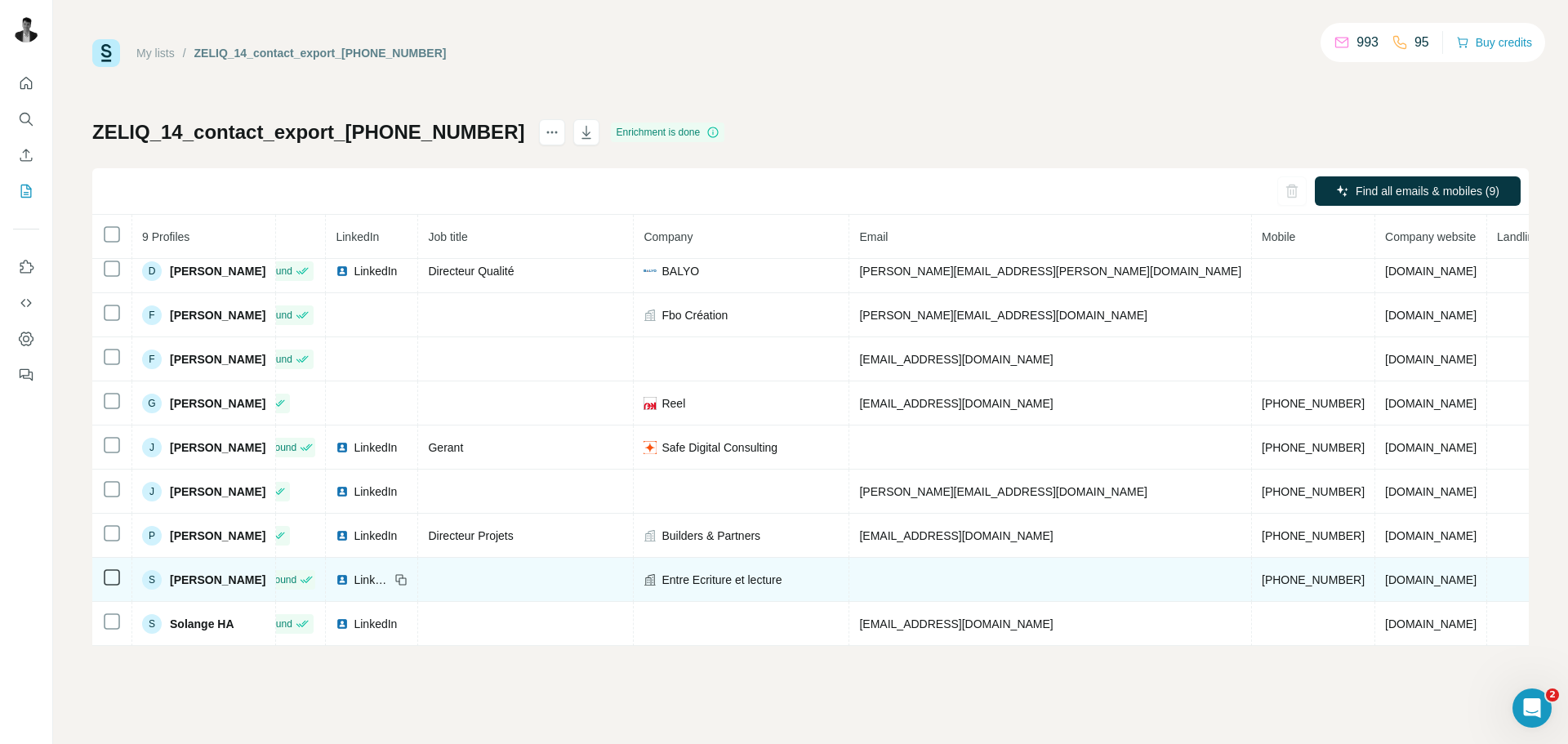
click at [1262, 575] on span "[PHONE_NUMBER]" at bounding box center [1314, 579] width 103 height 13
copy span "33615984806"
click at [1262, 573] on span "[PHONE_NUMBER]" at bounding box center [1314, 579] width 103 height 13
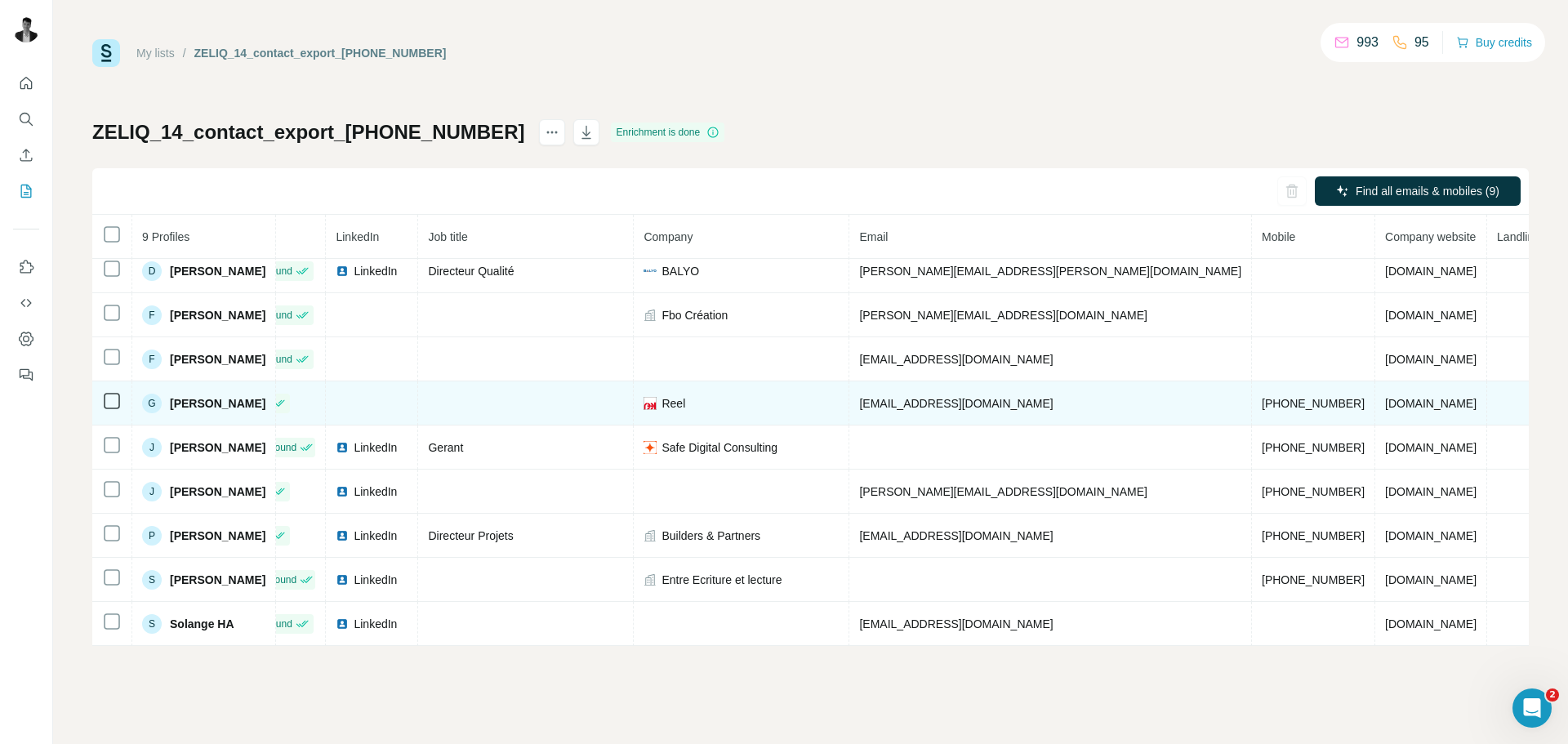
scroll to position [0, 51]
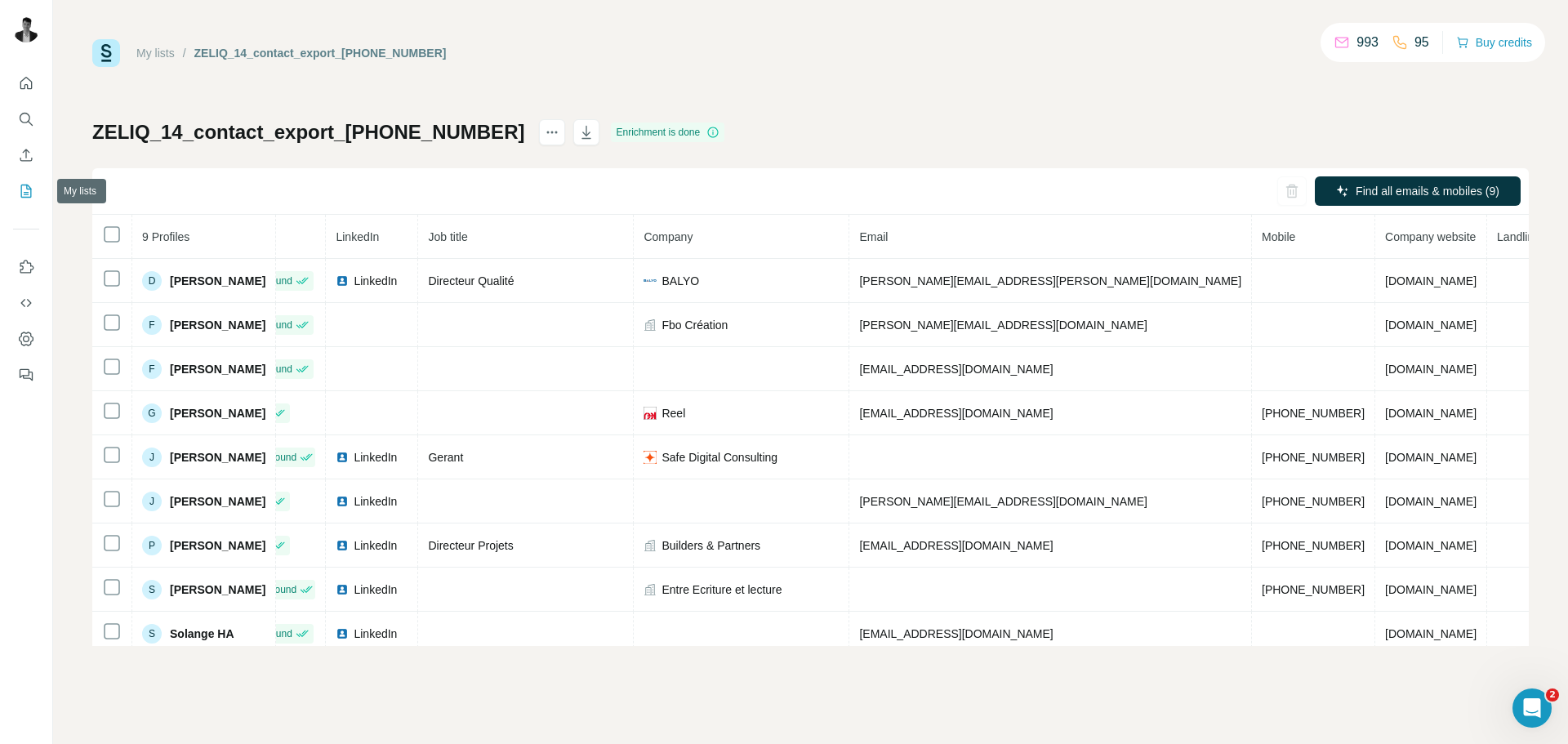
click at [26, 191] on icon "My lists" at bounding box center [25, 190] width 16 height 16
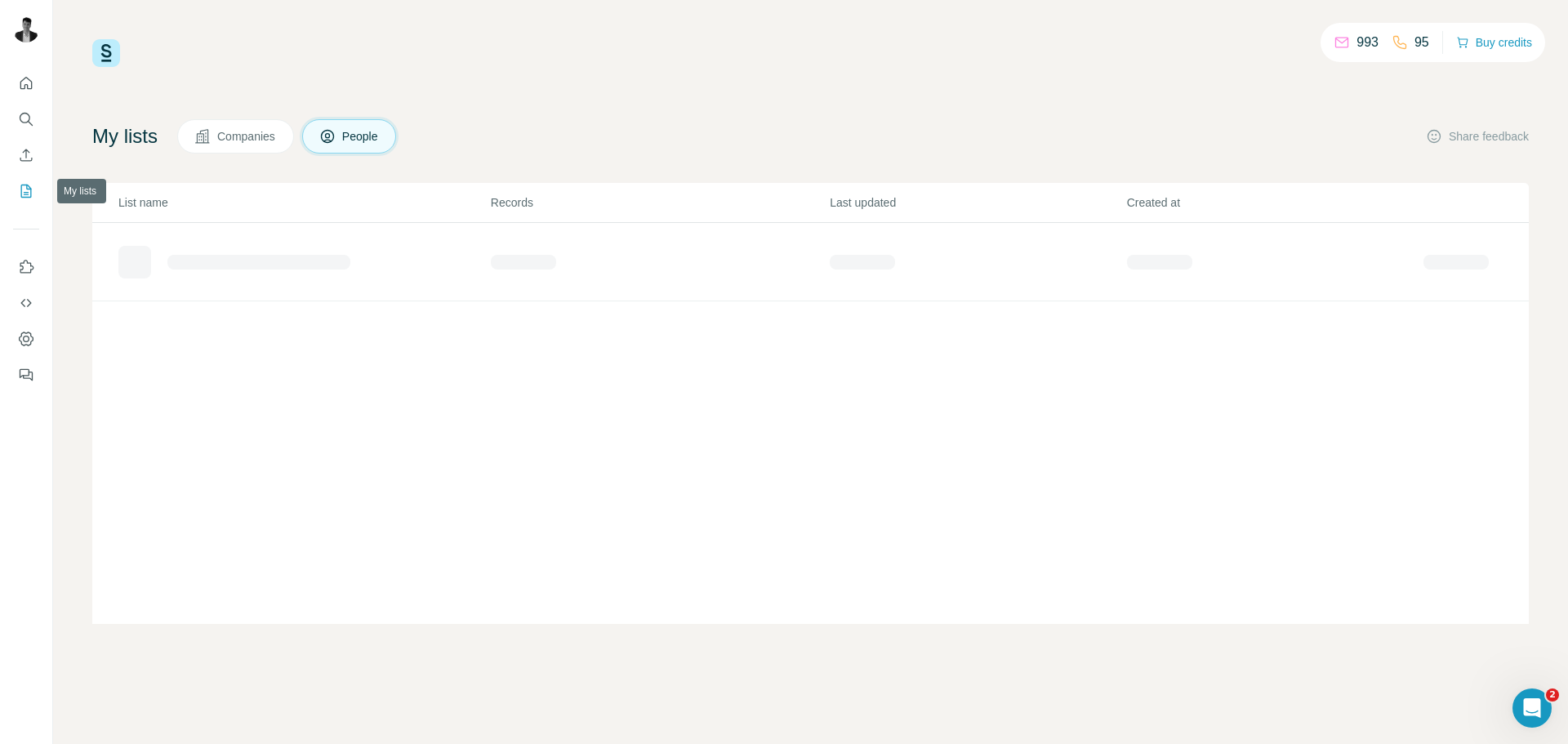
click at [26, 191] on icon "My lists" at bounding box center [25, 190] width 16 height 16
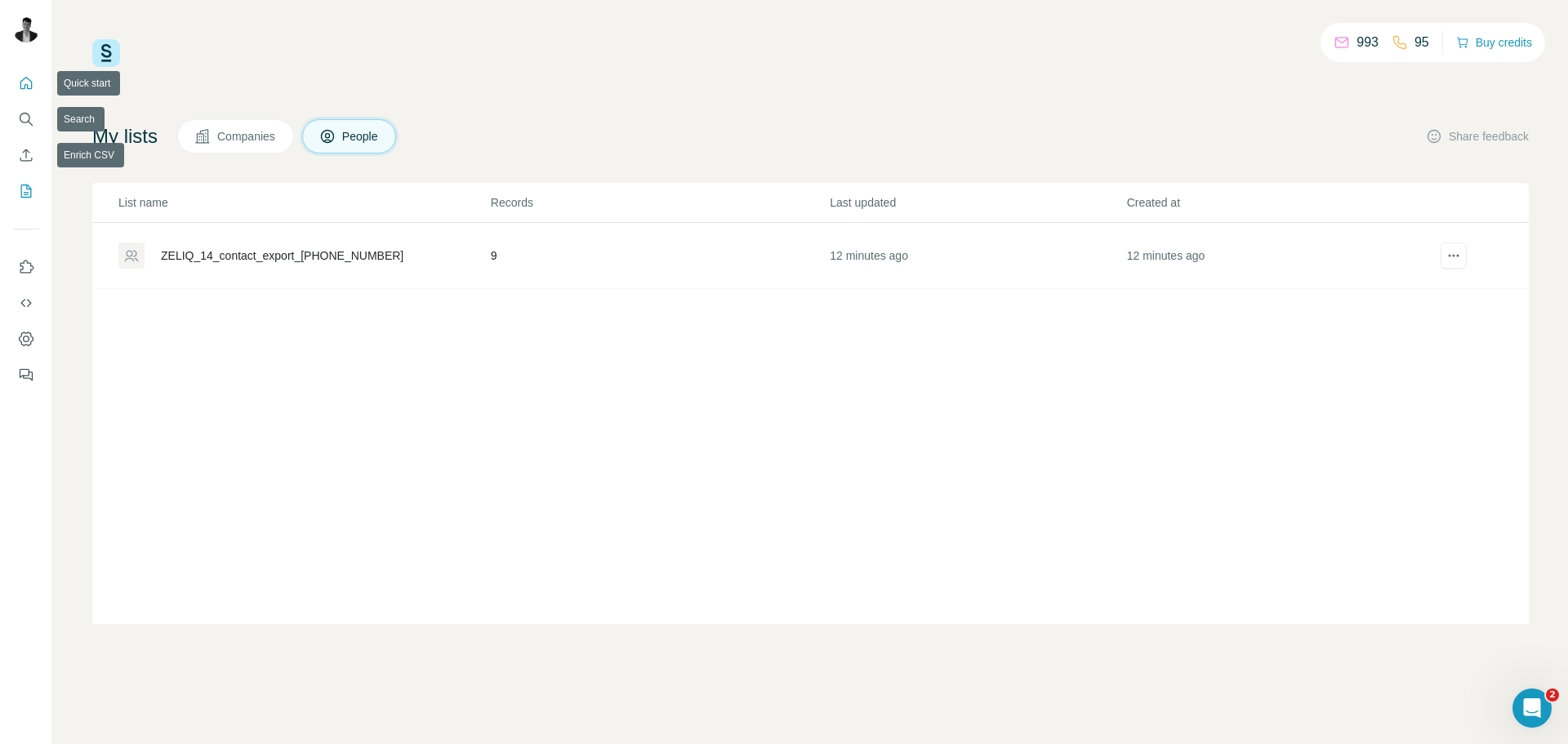
click at [25, 89] on icon "Quick start" at bounding box center [26, 83] width 12 height 12
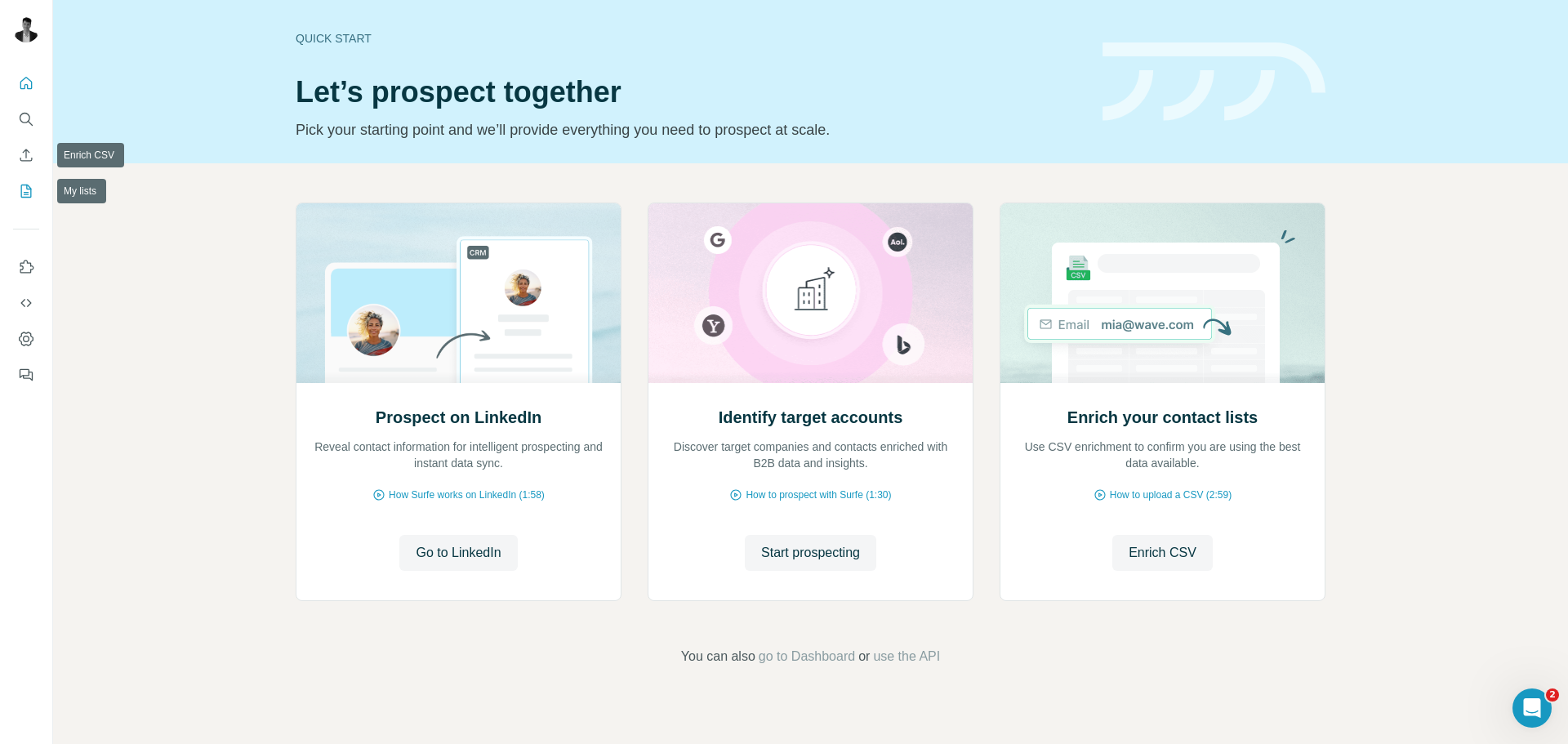
click at [24, 189] on icon "My lists" at bounding box center [25, 190] width 16 height 16
